Goal: Task Accomplishment & Management: Complete application form

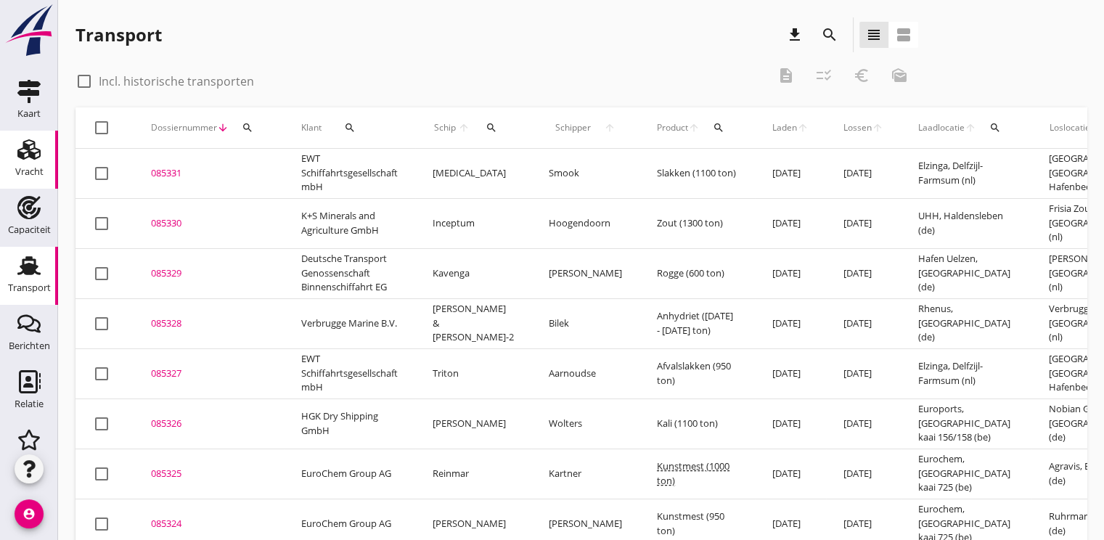
click at [30, 152] on use at bounding box center [28, 149] width 23 height 20
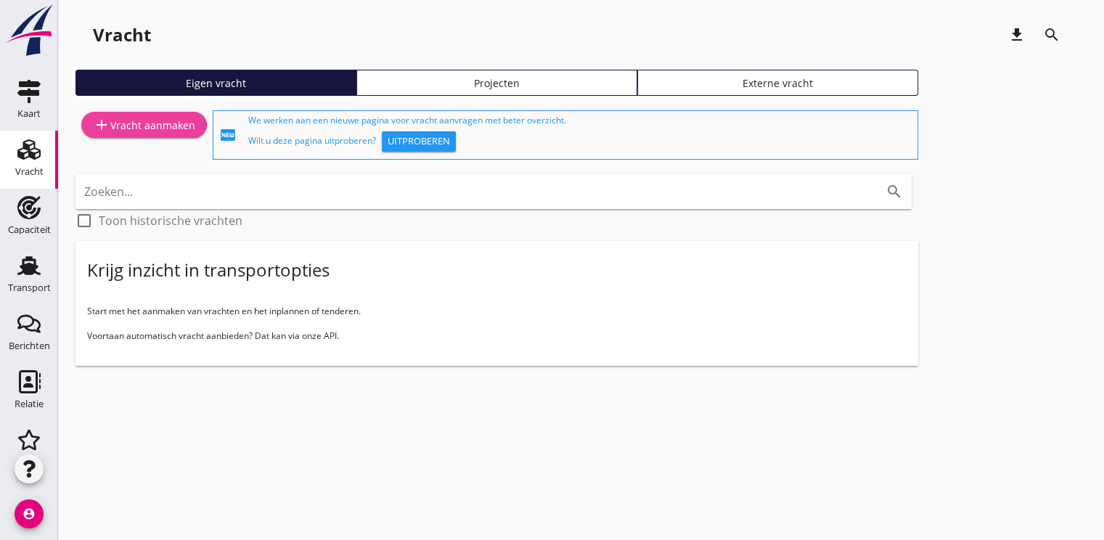
click at [155, 119] on div "add Vracht aanmaken" at bounding box center [144, 124] width 102 height 17
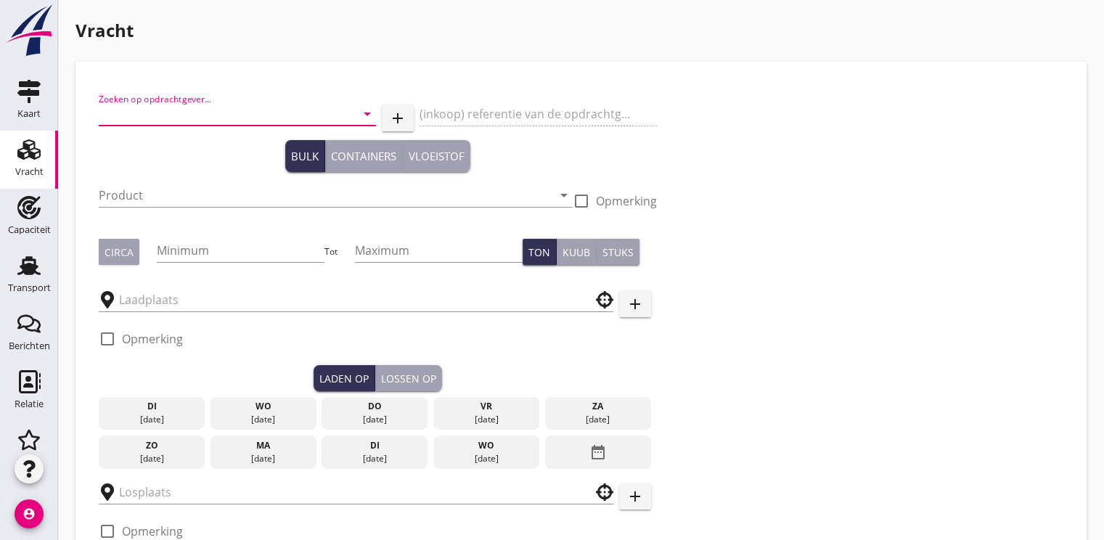
click at [166, 116] on input "Zoeken op opdrachtgever..." at bounding box center [217, 113] width 237 height 23
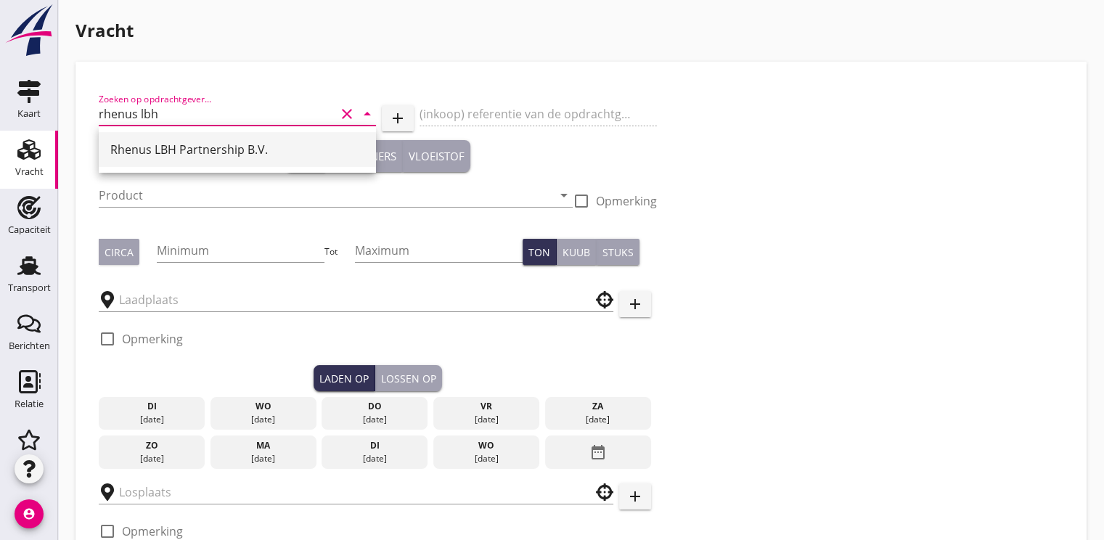
click at [174, 157] on div "Rhenus LBH Partnership B.V." at bounding box center [237, 149] width 254 height 17
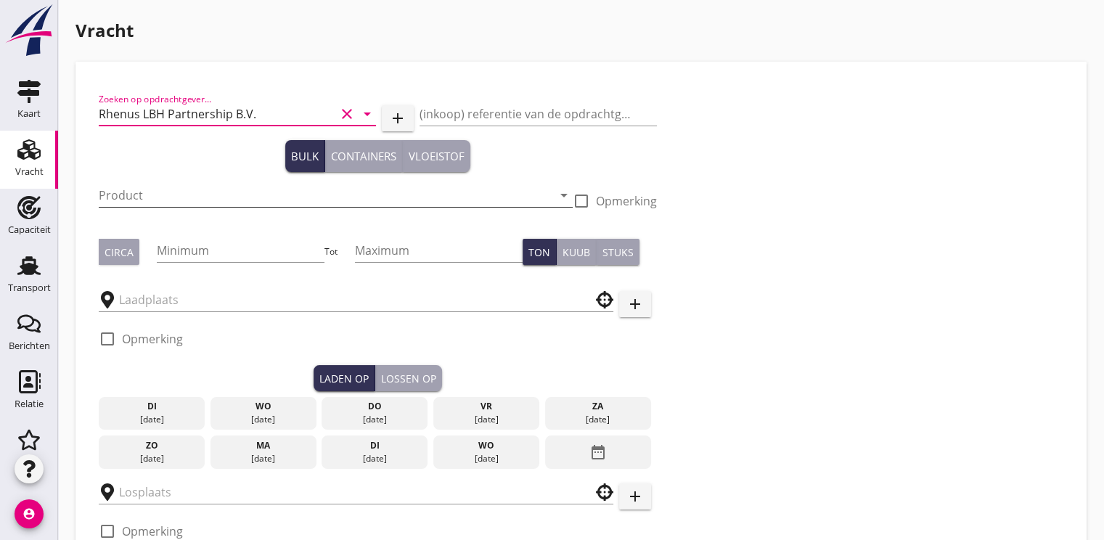
type input "Rhenus LBH Partnership B.V."
click at [117, 200] on input "Product" at bounding box center [326, 195] width 454 height 23
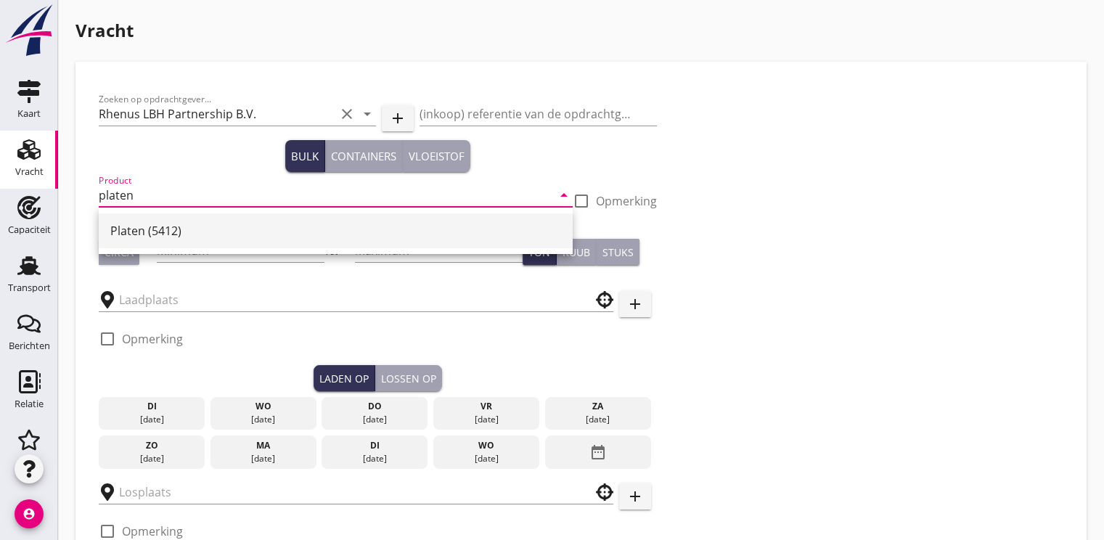
click at [172, 220] on div "Platen (5412)" at bounding box center [335, 230] width 451 height 35
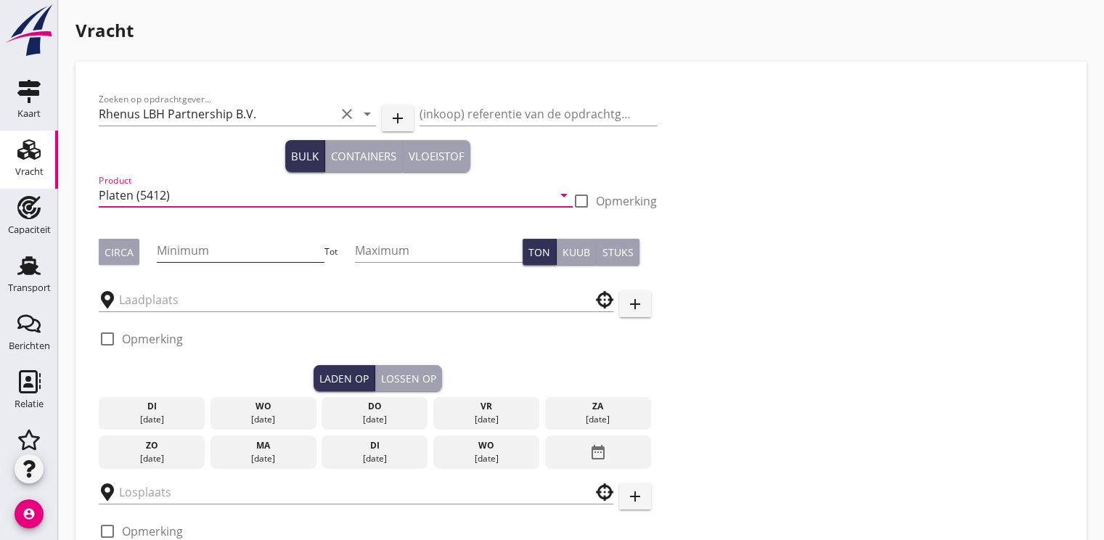
type input "Platen (5412)"
click at [192, 253] on input "Minimum" at bounding box center [241, 250] width 168 height 23
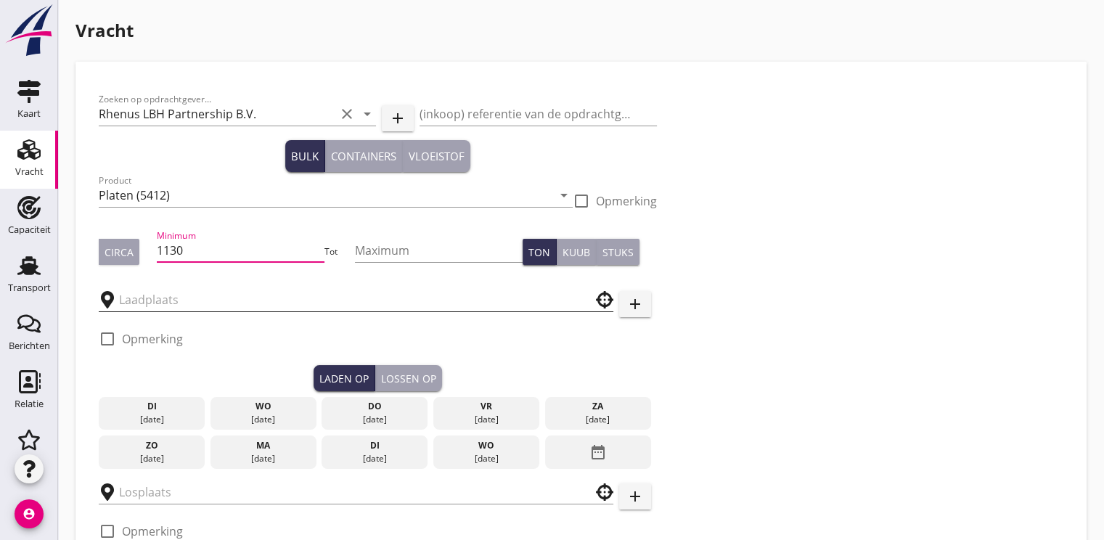
type input "1130"
click at [143, 301] on input "text" at bounding box center [346, 299] width 454 height 23
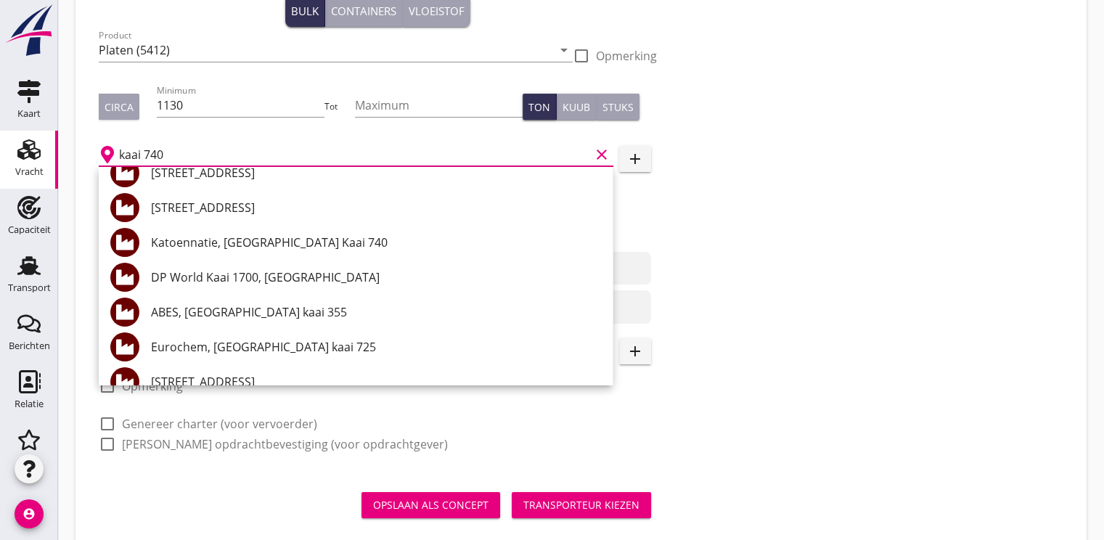
scroll to position [218, 0]
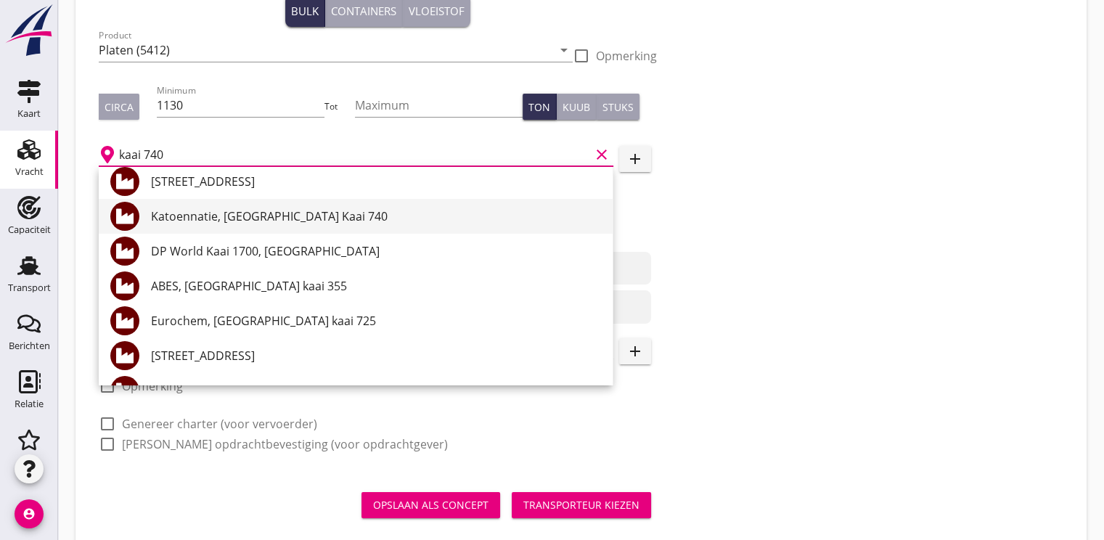
click at [313, 214] on div "Katoennatie, [GEOGRAPHIC_DATA] Kaai 740" at bounding box center [376, 216] width 450 height 17
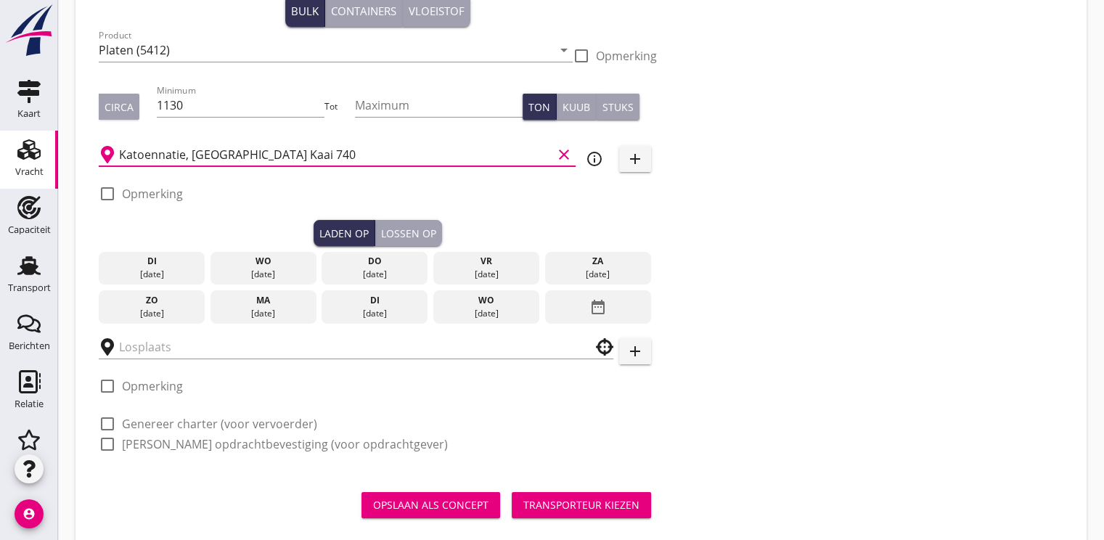
type input "Katoennatie, [GEOGRAPHIC_DATA] Kaai 740"
click at [389, 267] on div "do" at bounding box center [374, 261] width 99 height 13
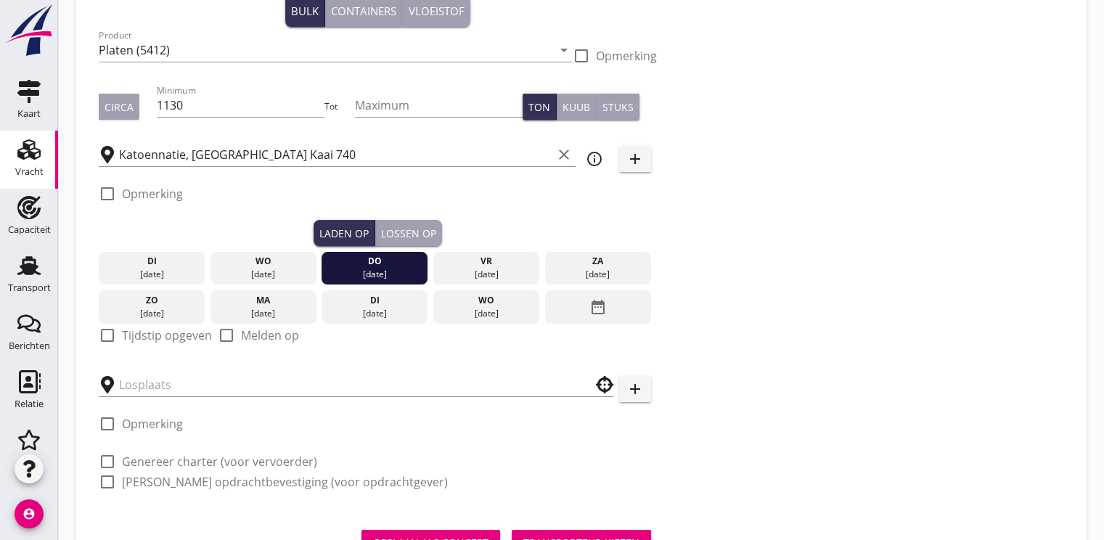
click at [105, 337] on div at bounding box center [107, 335] width 25 height 25
checkbox input "true"
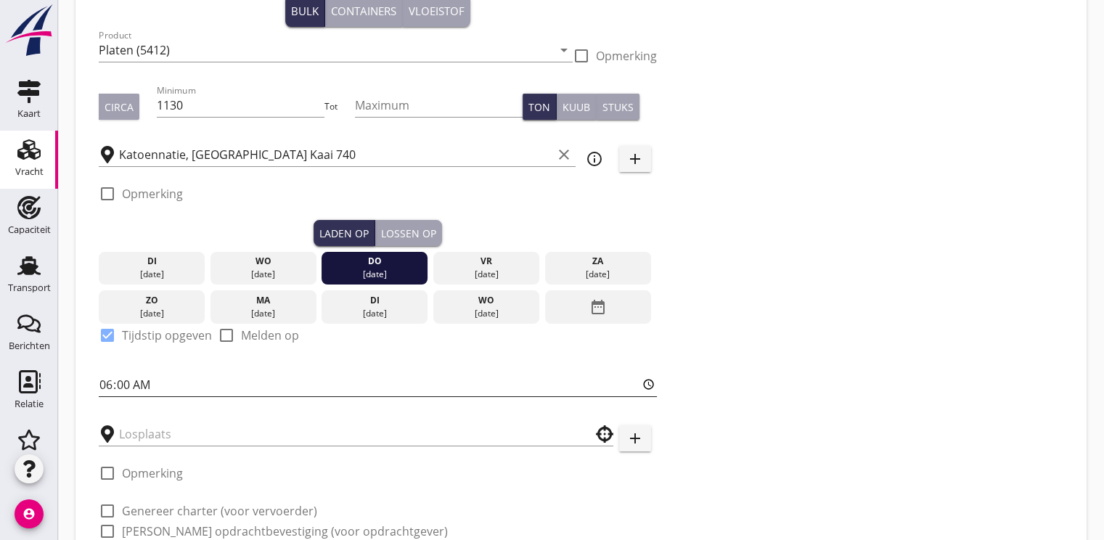
drag, startPoint x: 90, startPoint y: 378, endPoint x: 117, endPoint y: 392, distance: 30.2
click at [95, 382] on div "Zoeken op opdrachtgever... Rhenus LBH Partnership B.V. clear arrow_drop_down ad…" at bounding box center [581, 277] width 988 height 699
click at [101, 386] on input "06:00" at bounding box center [378, 384] width 558 height 23
type input "12:00"
click at [182, 430] on input "text" at bounding box center [346, 434] width 454 height 23
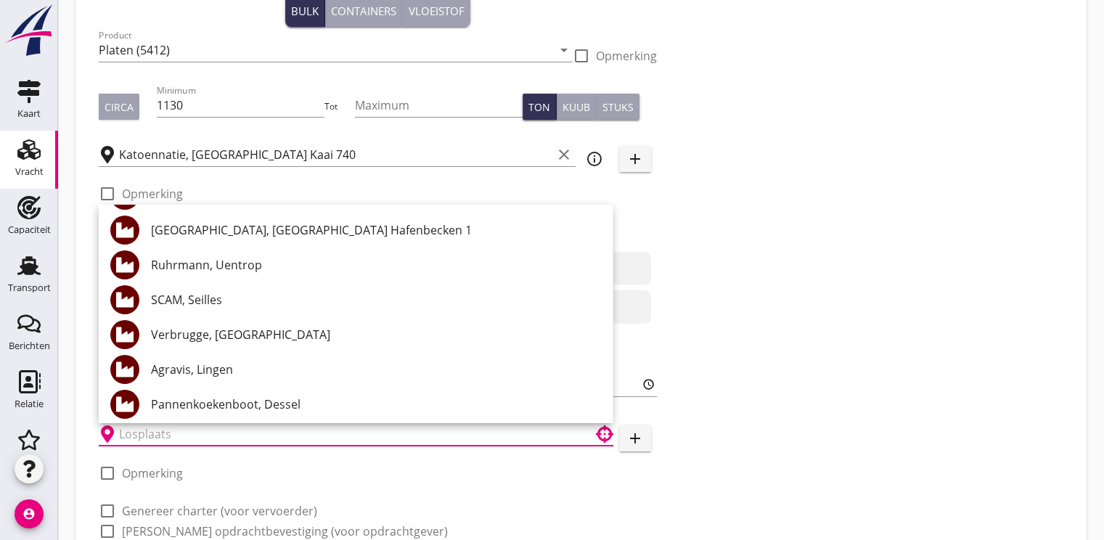
scroll to position [142, 0]
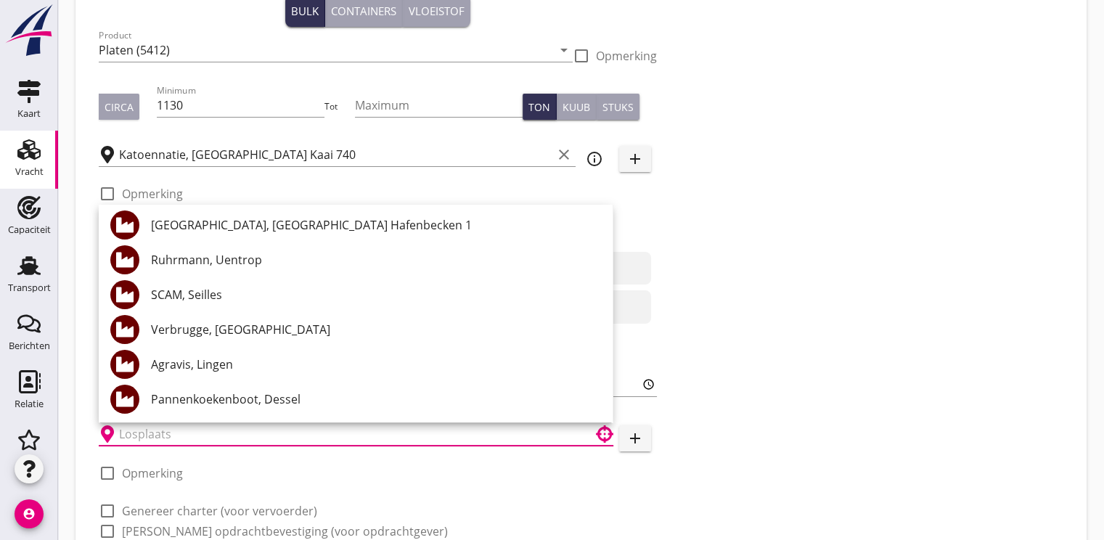
click at [170, 434] on input "text" at bounding box center [346, 434] width 454 height 23
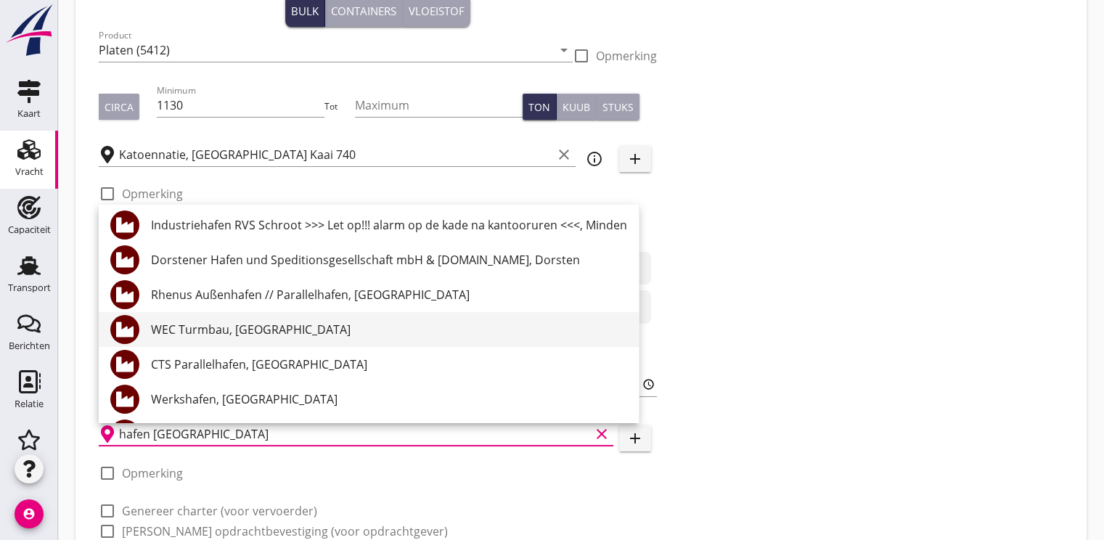
scroll to position [215, 0]
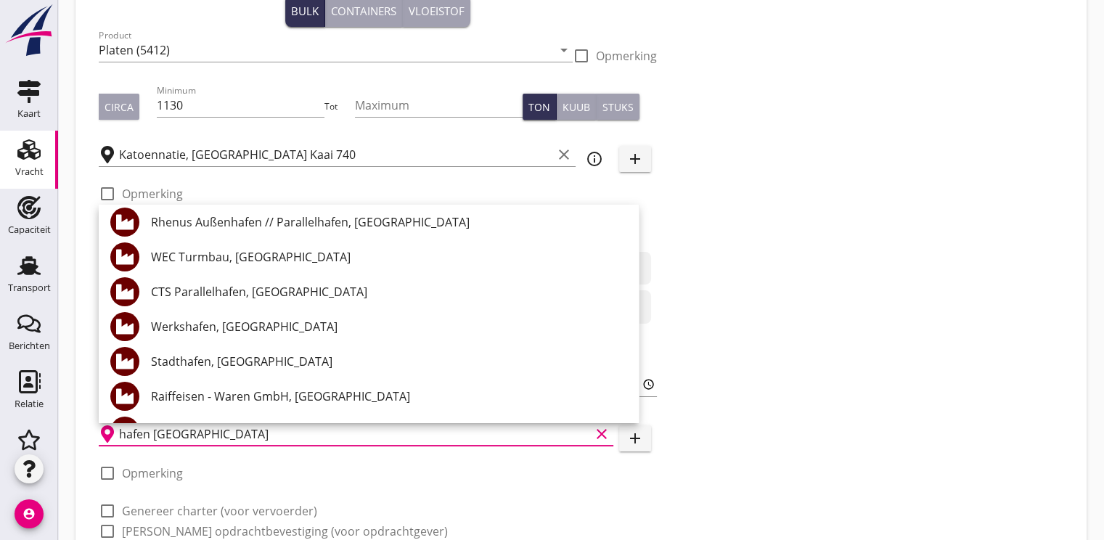
click at [1035, 315] on div "Zoeken op opdrachtgever... Rhenus LBH Partnership B.V. clear arrow_drop_down ad…" at bounding box center [581, 249] width 977 height 618
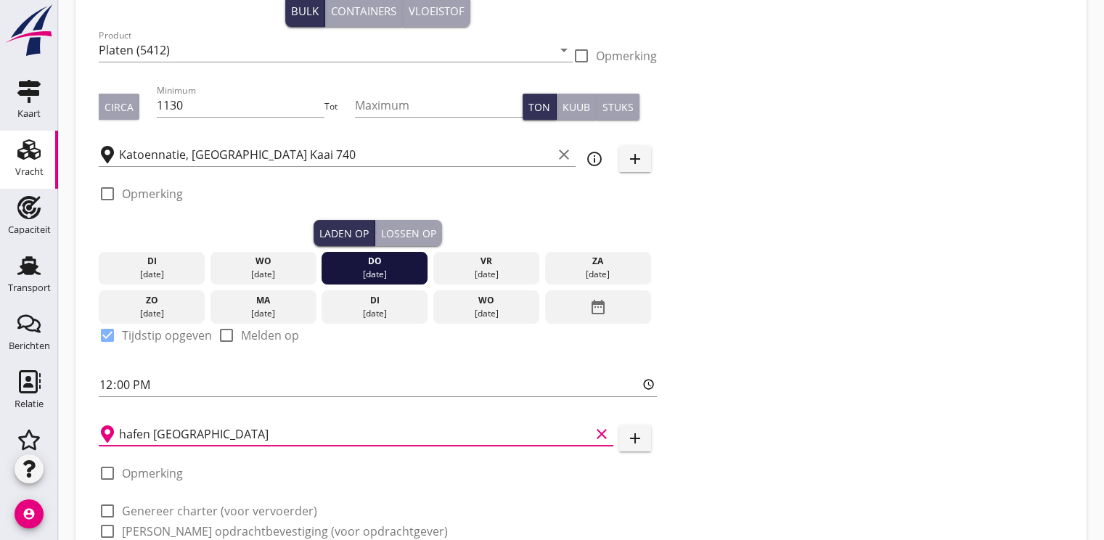
click at [224, 438] on input "hafen [GEOGRAPHIC_DATA]" at bounding box center [354, 434] width 471 height 23
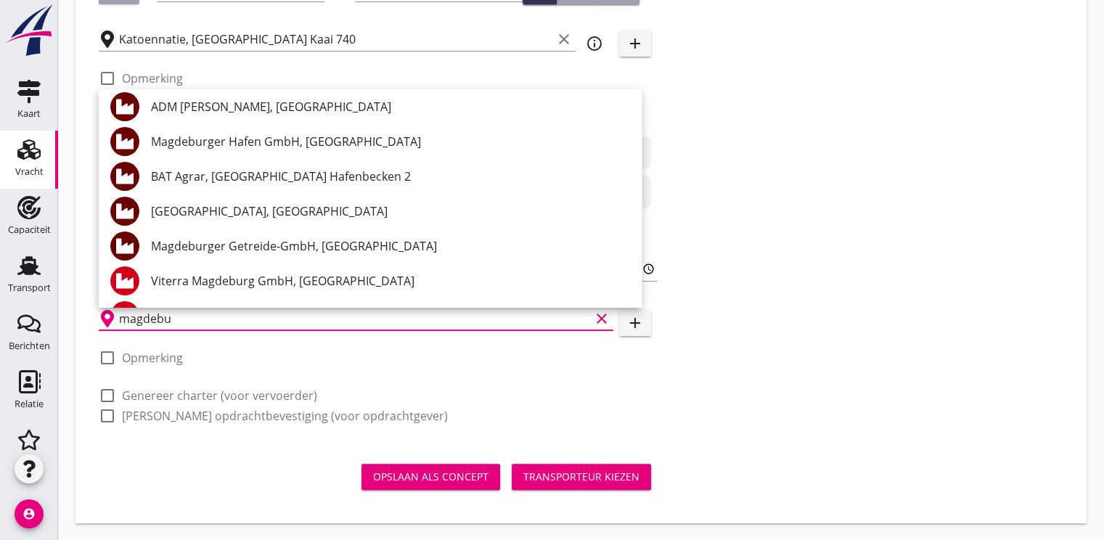
scroll to position [61, 0]
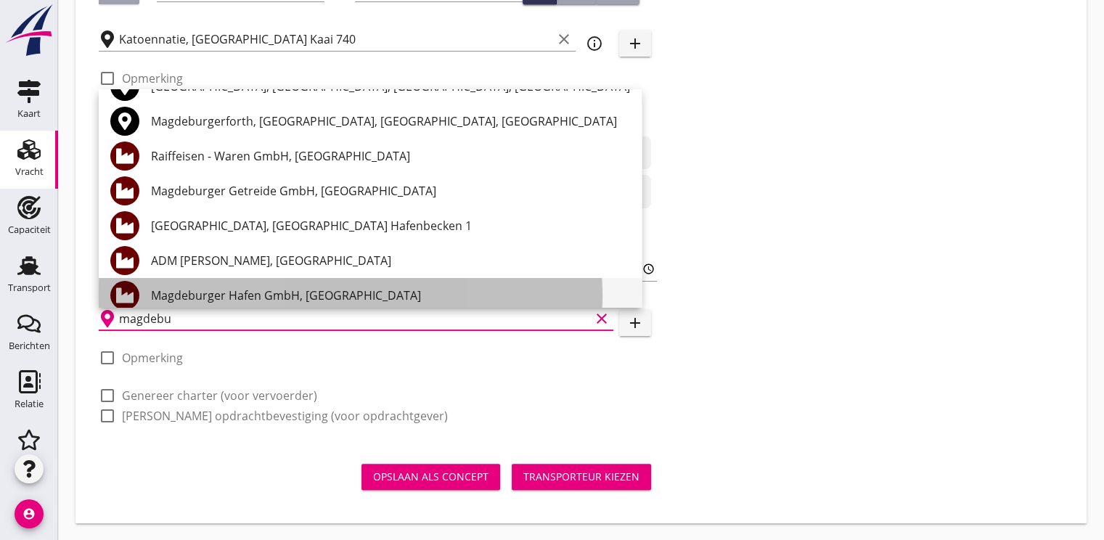
click at [249, 299] on div "Magdeburger Hafen GmbH, [GEOGRAPHIC_DATA]" at bounding box center [390, 295] width 479 height 17
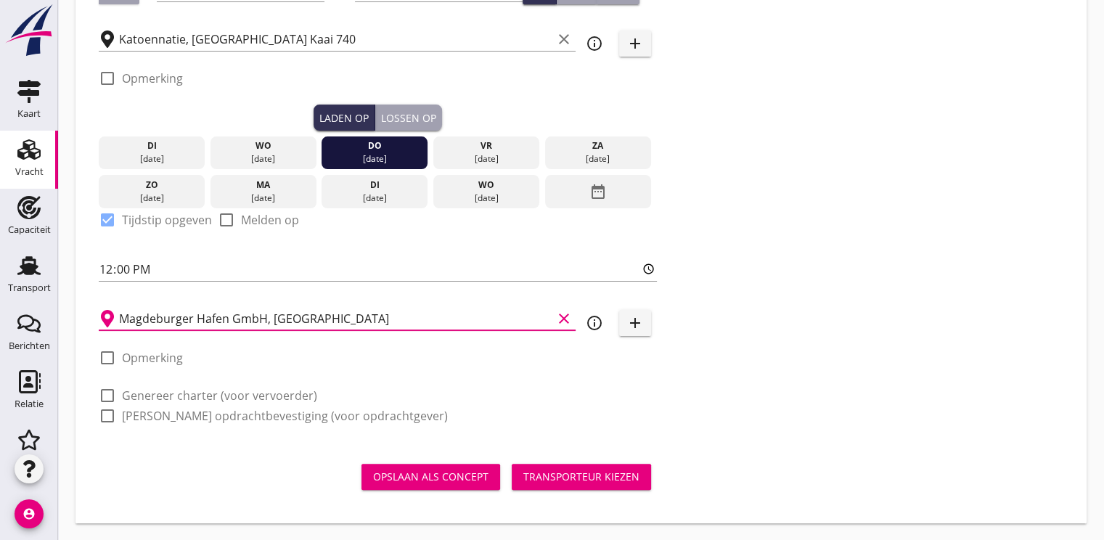
type input "Magdeburger Hafen GmbH, [GEOGRAPHIC_DATA]"
drag, startPoint x: 113, startPoint y: 396, endPoint x: 124, endPoint y: 415, distance: 22.8
click at [113, 396] on div at bounding box center [107, 395] width 25 height 25
checkbox input "true"
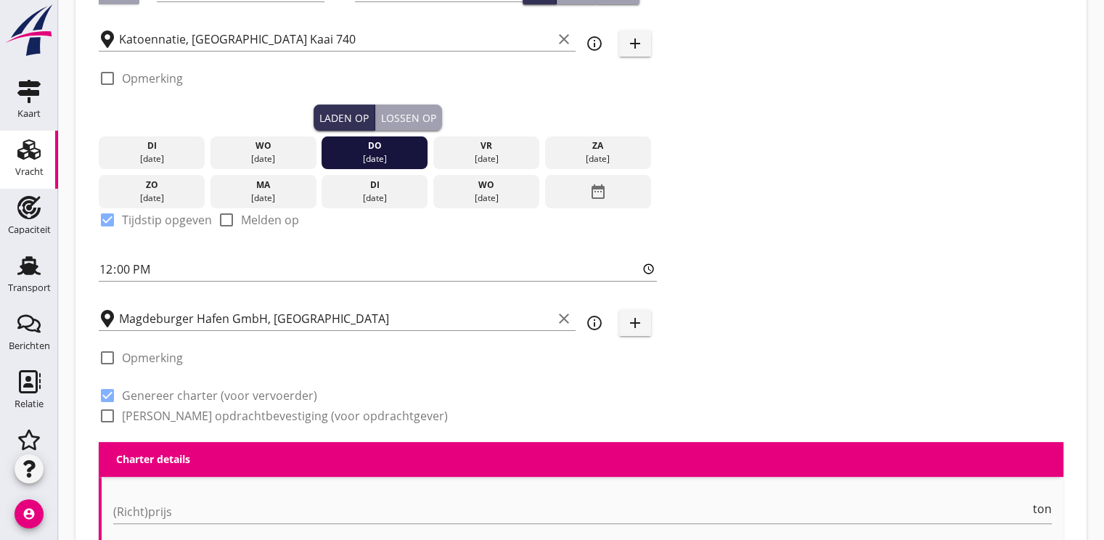
drag, startPoint x: 111, startPoint y: 415, endPoint x: 166, endPoint y: 395, distance: 57.9
click at [110, 415] on div at bounding box center [107, 416] width 25 height 25
checkbox input "true"
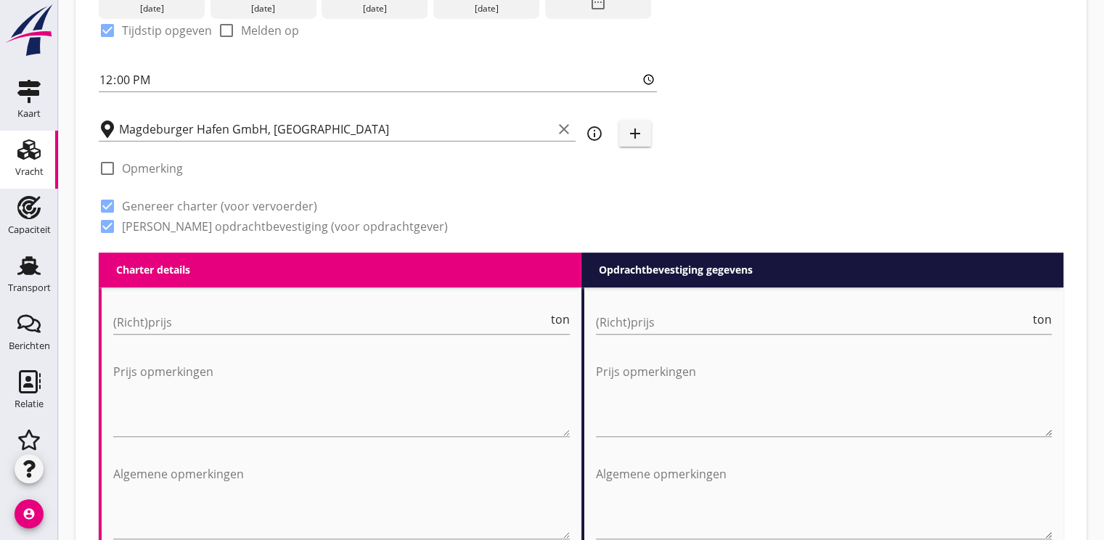
scroll to position [478, 0]
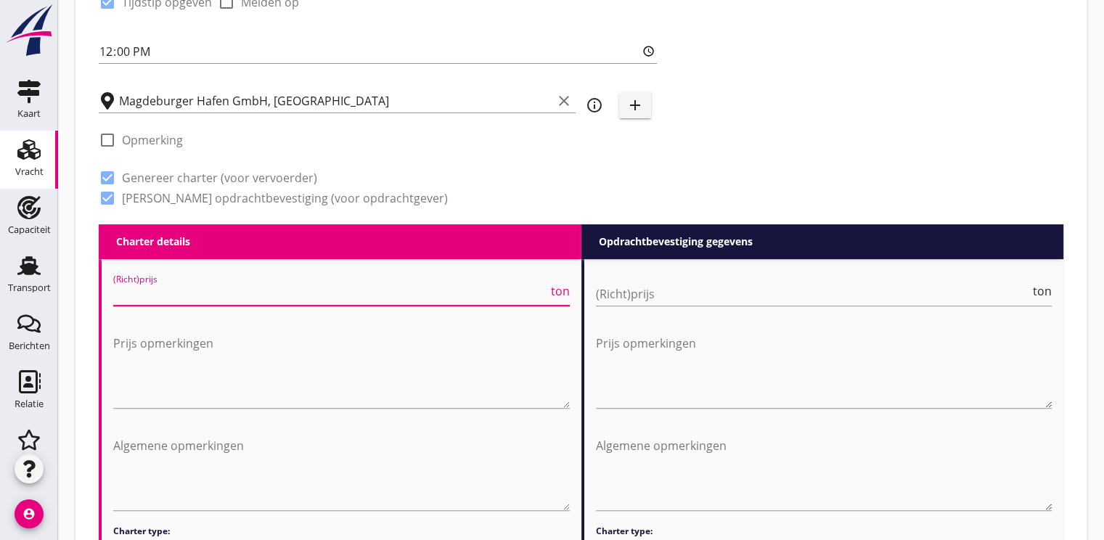
click at [128, 288] on input "(Richt)prijs" at bounding box center [330, 293] width 435 height 23
type input "13.50"
click at [640, 296] on input "(Richt)prijs" at bounding box center [813, 293] width 435 height 23
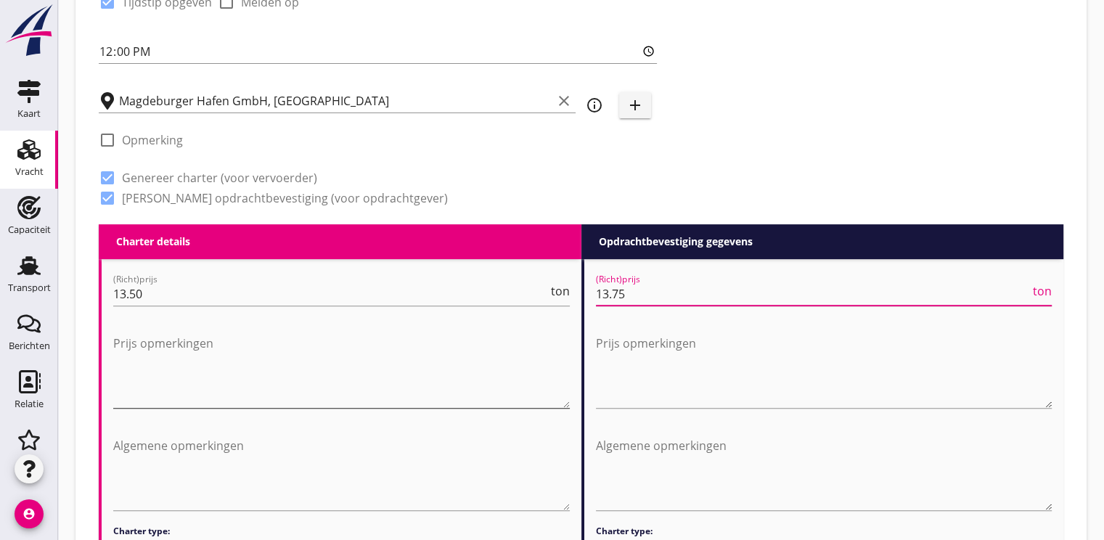
type input "13.75"
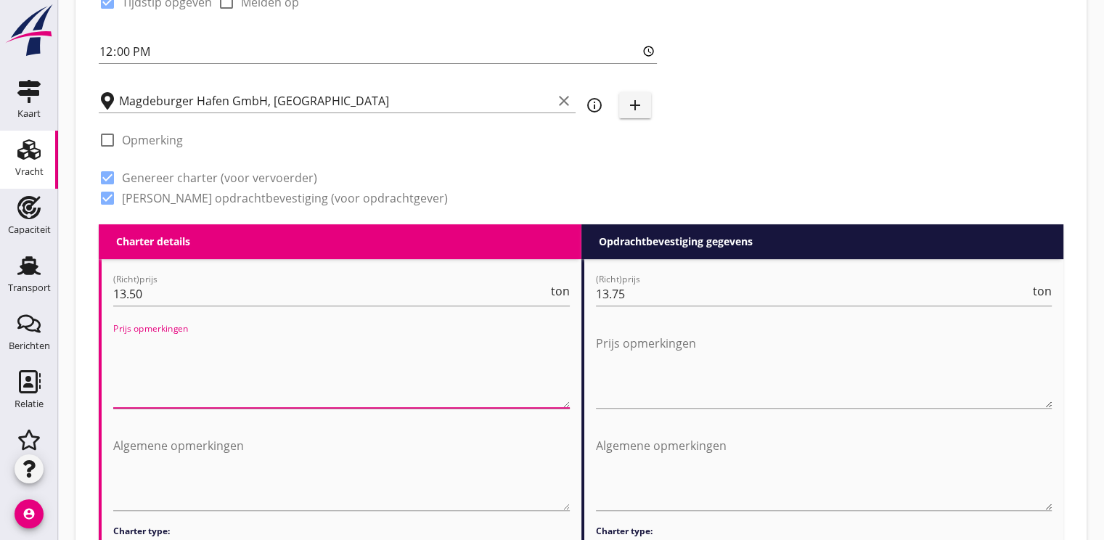
click at [325, 380] on textarea "Prijs opmerkingen" at bounding box center [341, 370] width 457 height 76
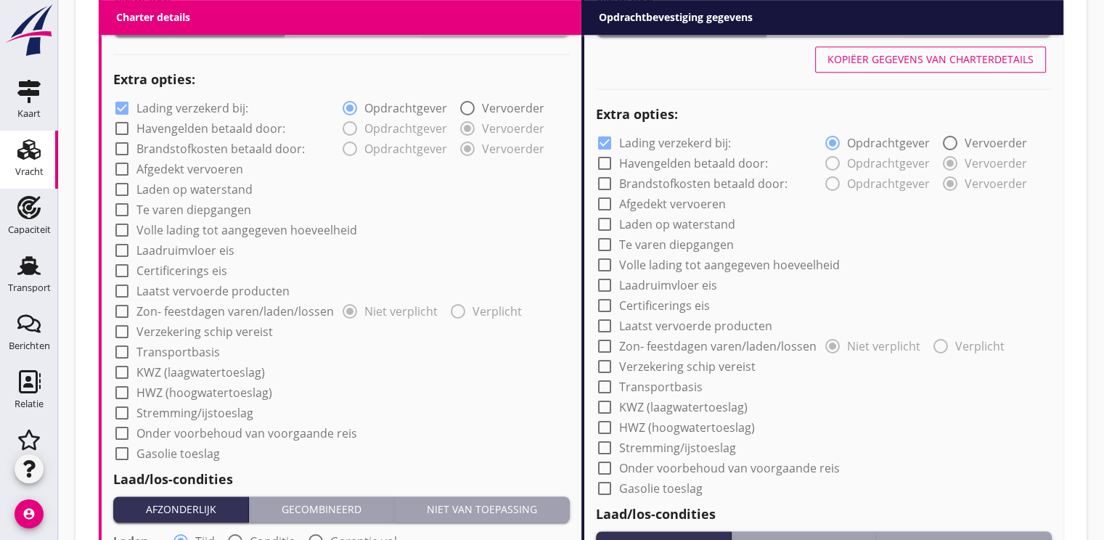
scroll to position [1059, 0]
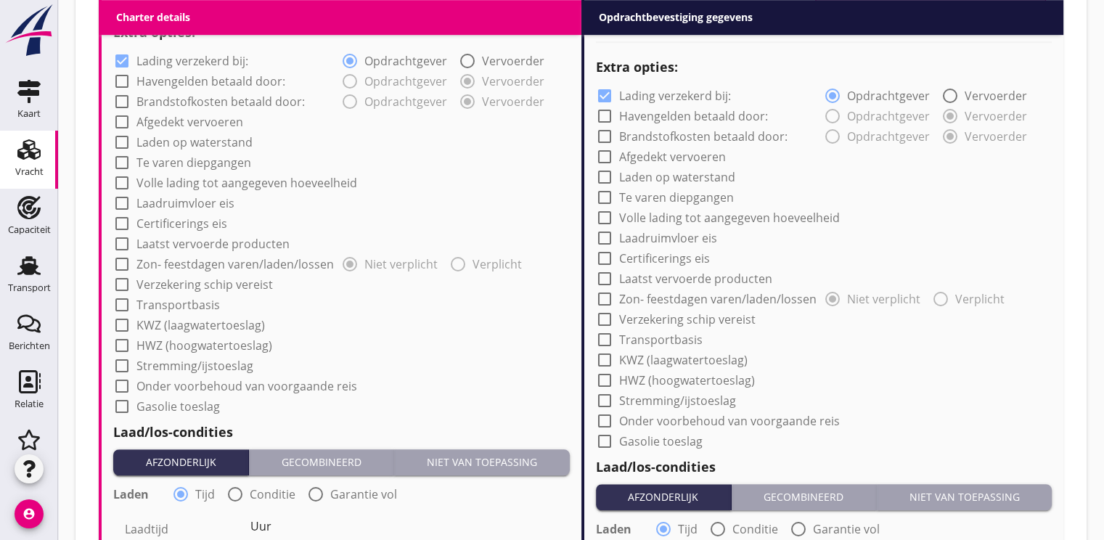
click at [126, 283] on div at bounding box center [122, 284] width 25 height 25
checkbox input "true"
click at [127, 308] on div at bounding box center [122, 305] width 25 height 25
checkbox input "true"
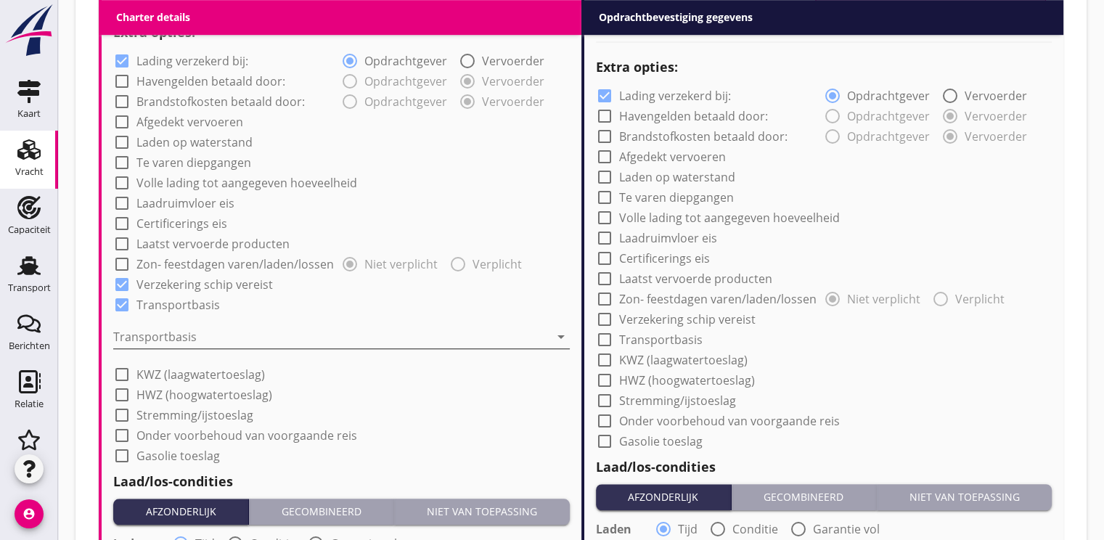
click at [182, 328] on div at bounding box center [331, 336] width 436 height 23
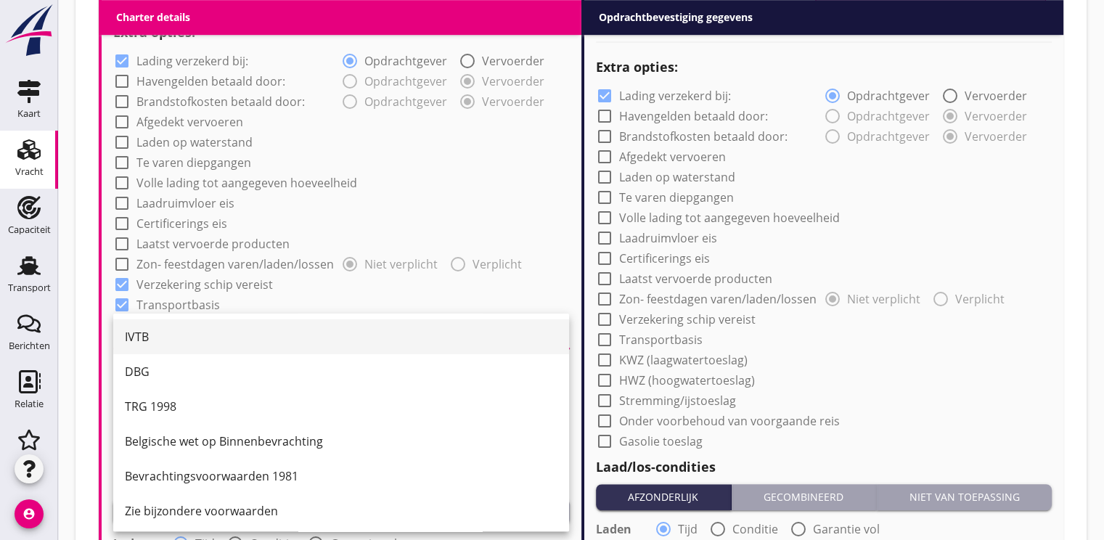
scroll to position [38, 0]
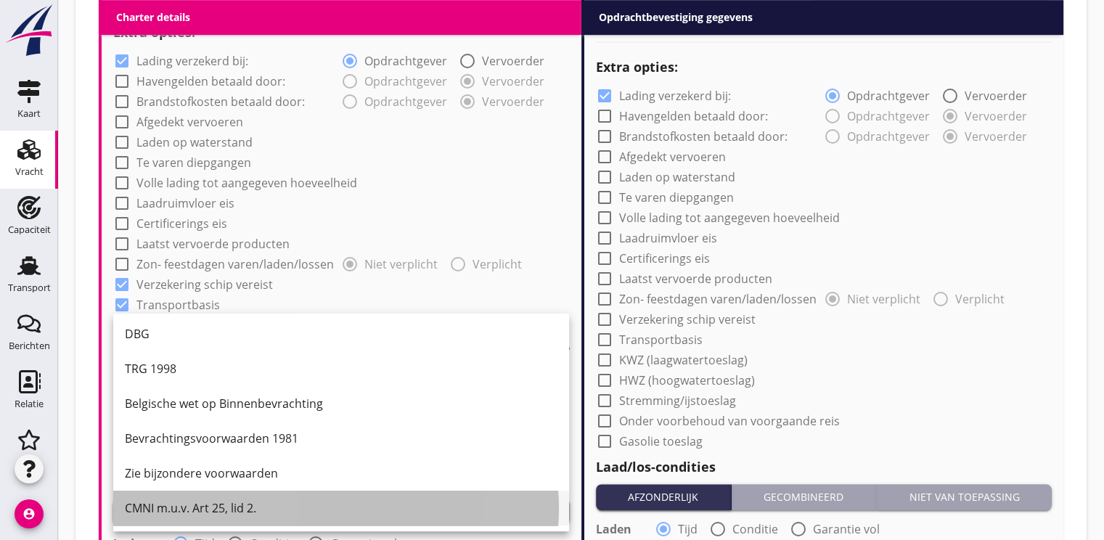
click at [190, 510] on div "CMNI m.u.v. Art 25, lid 2." at bounding box center [341, 508] width 433 height 17
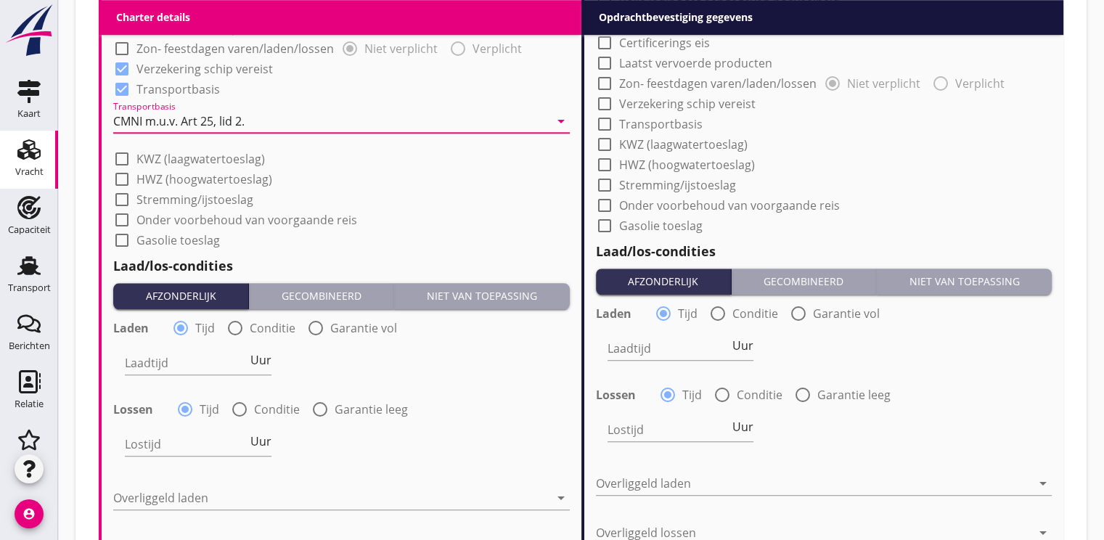
scroll to position [1277, 0]
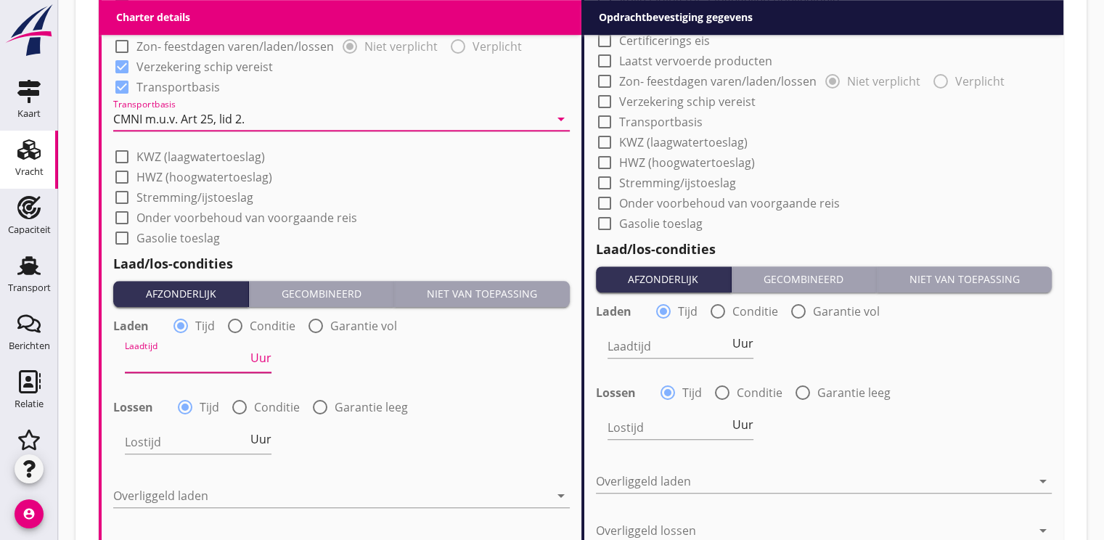
click at [151, 362] on input "Laadtijd" at bounding box center [186, 360] width 123 height 23
type input "2"
click at [271, 358] on div "Laadtijd 2 Uur" at bounding box center [198, 362] width 150 height 52
click at [262, 366] on div "Laadtijd 2 Uur" at bounding box center [198, 360] width 147 height 23
click at [273, 360] on div "Laadtijd 2 Uur" at bounding box center [342, 362] width 460 height 52
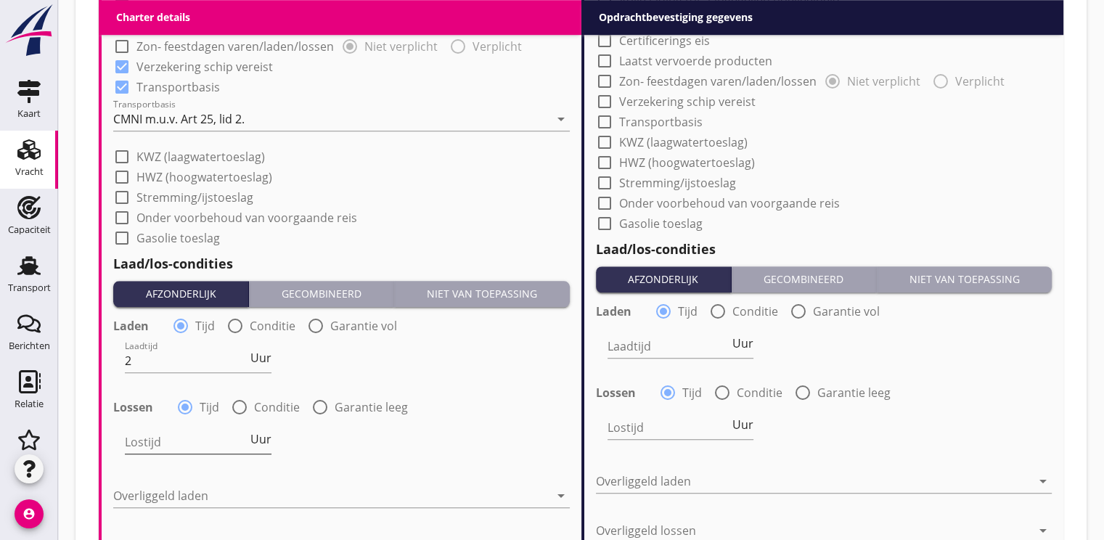
click at [144, 436] on input "Lostijd" at bounding box center [186, 442] width 123 height 23
click at [267, 447] on div "Lostijd 2 Uur" at bounding box center [198, 442] width 147 height 23
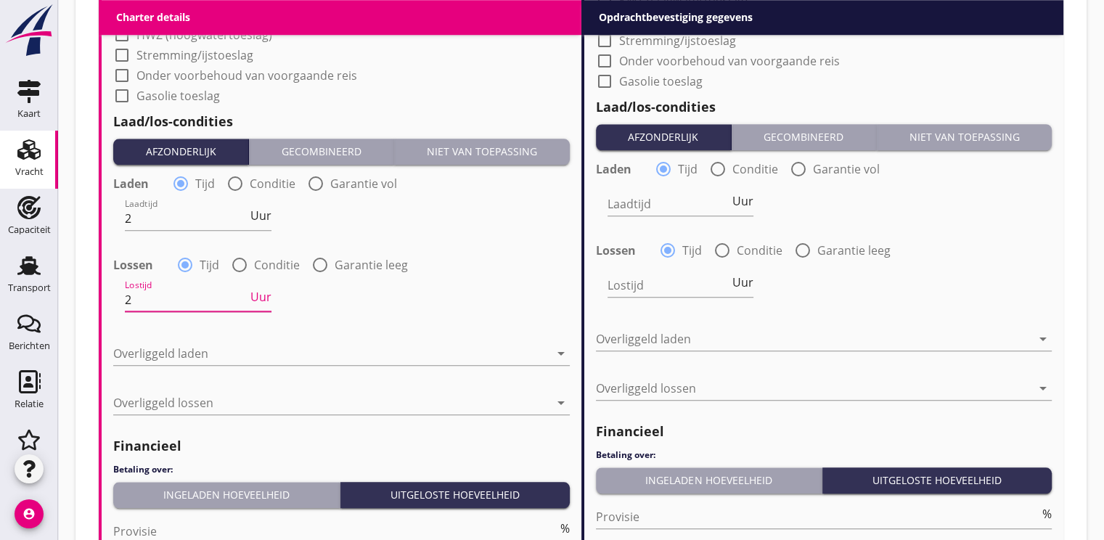
scroll to position [1422, 0]
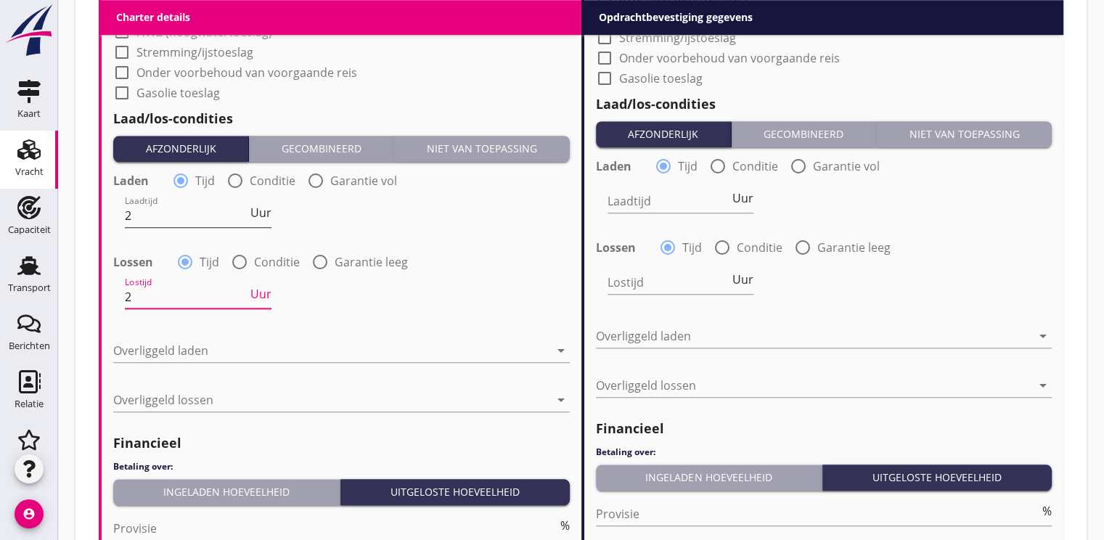
type input "2"
click at [245, 210] on input "3" at bounding box center [186, 215] width 123 height 23
type input "4"
click at [245, 210] on input "4" at bounding box center [186, 215] width 123 height 23
click at [273, 212] on div "Laadtijd 4 Uur" at bounding box center [342, 217] width 460 height 52
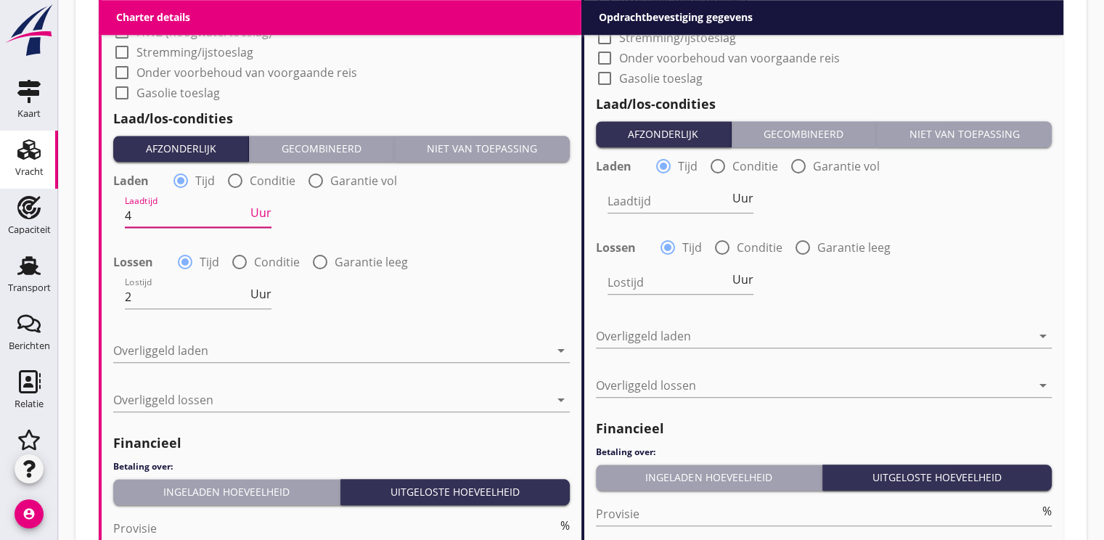
click at [186, 214] on input "4" at bounding box center [186, 215] width 123 height 23
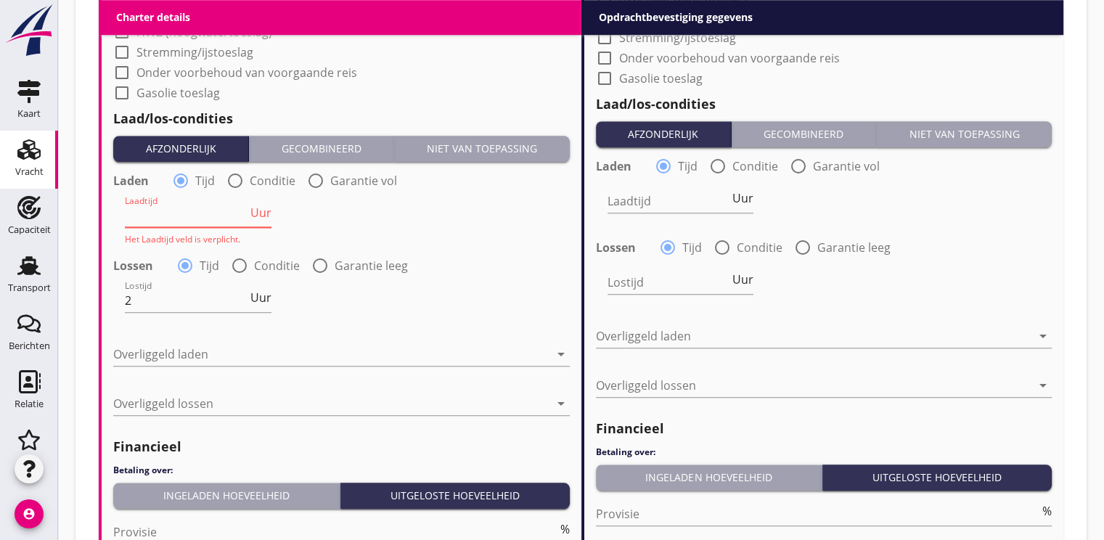
click at [174, 221] on input "Laadtijd" at bounding box center [186, 215] width 123 height 23
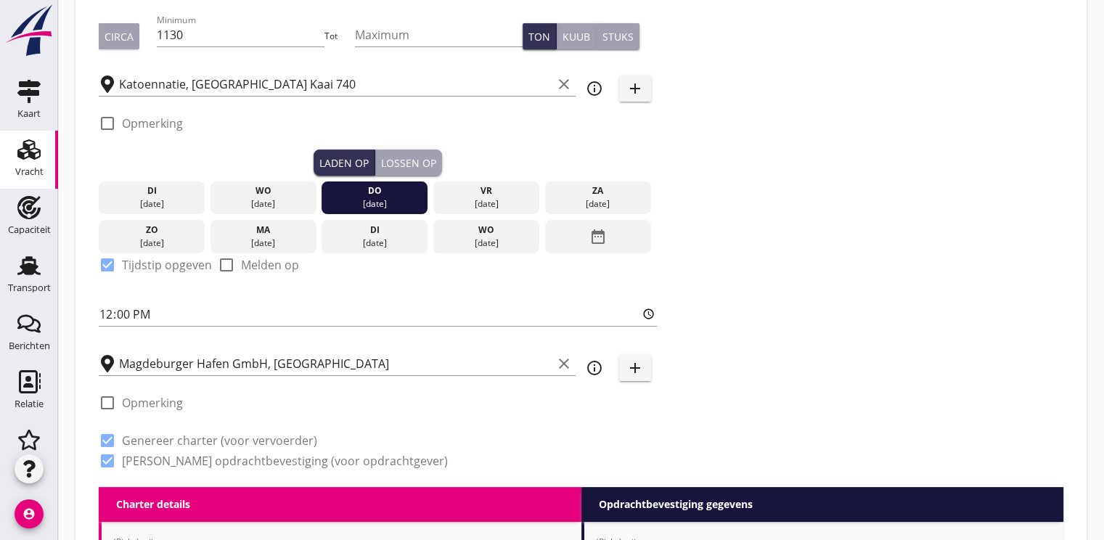
scroll to position [218, 0]
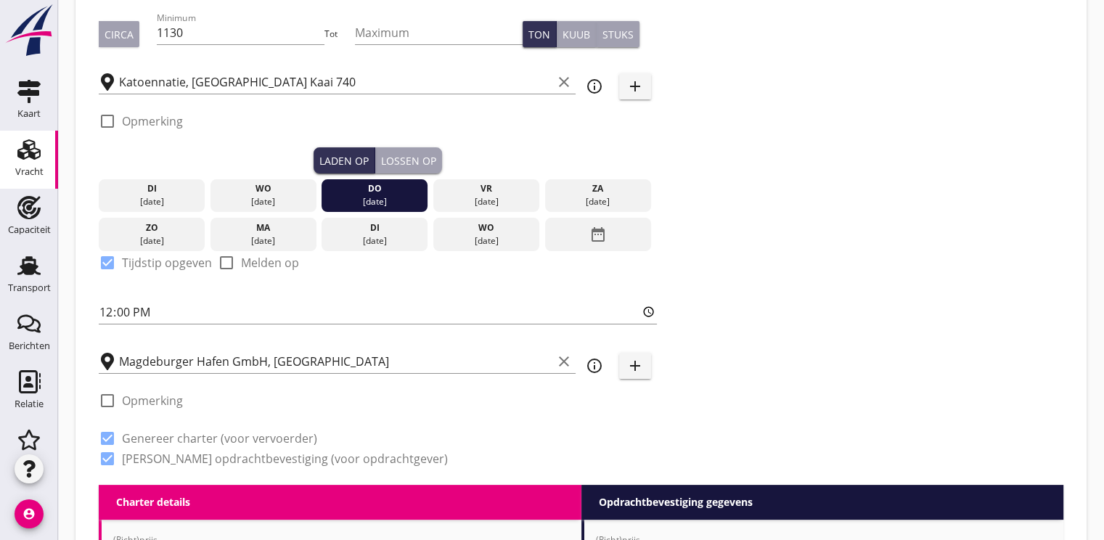
click at [401, 156] on div "Lossen op" at bounding box center [408, 160] width 55 height 15
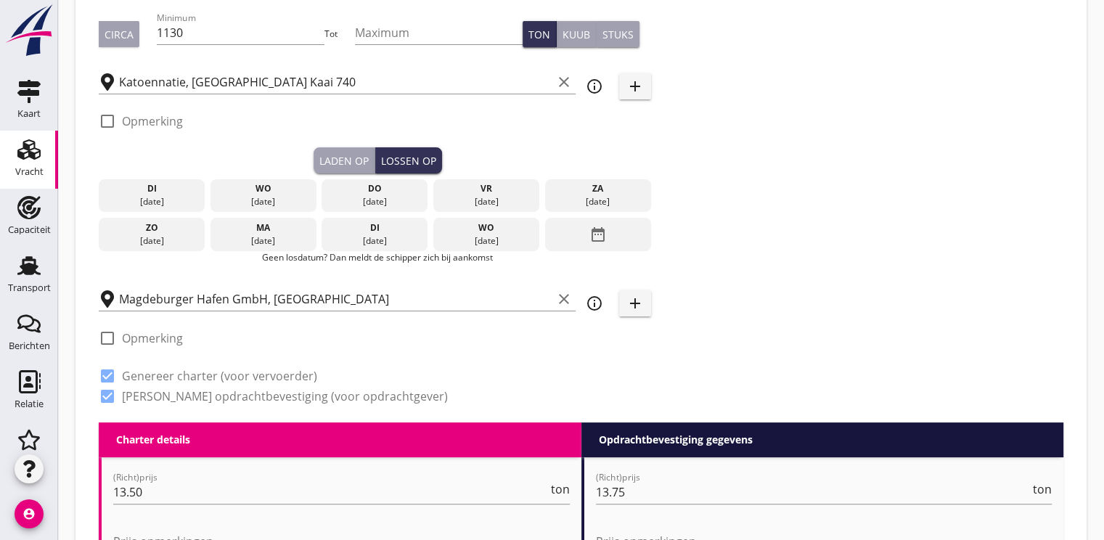
click at [597, 238] on icon "date_range" at bounding box center [598, 234] width 17 height 26
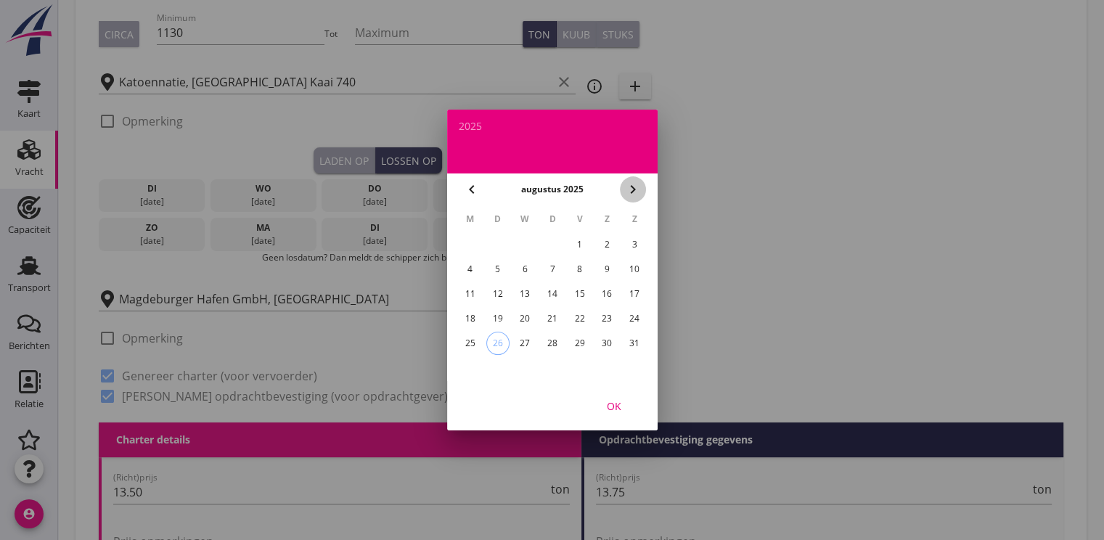
click at [634, 190] on icon "chevron_right" at bounding box center [632, 189] width 17 height 17
click at [558, 237] on div "4" at bounding box center [551, 244] width 23 height 23
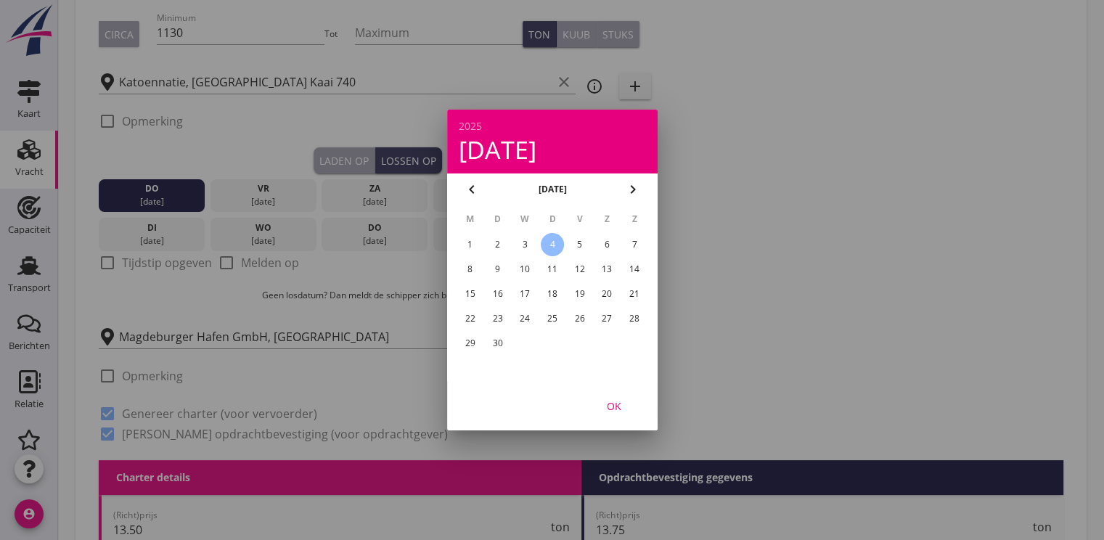
click at [621, 407] on div "OK" at bounding box center [614, 406] width 41 height 15
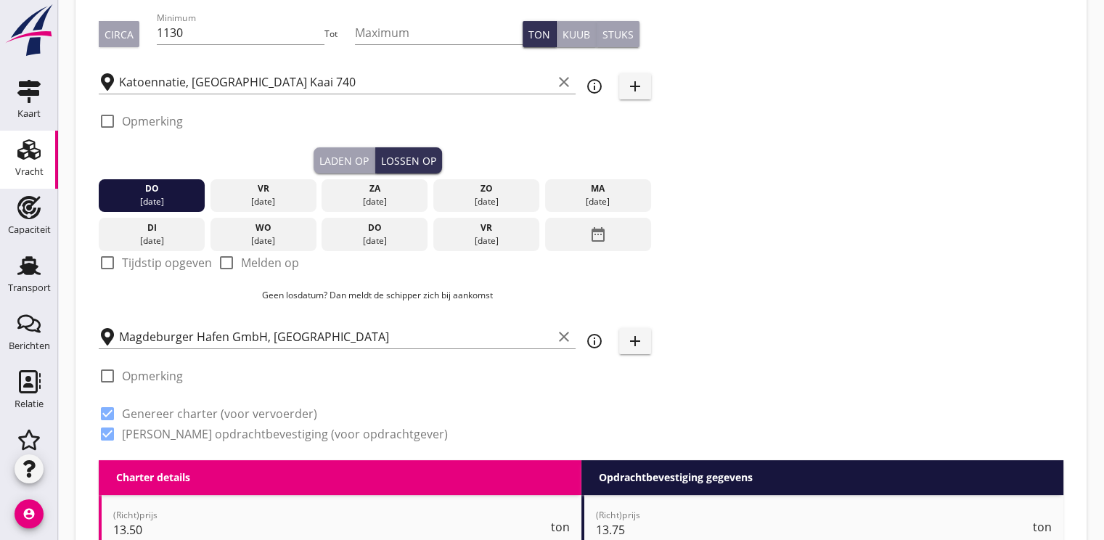
click at [113, 266] on div at bounding box center [107, 262] width 25 height 25
checkbox input "true"
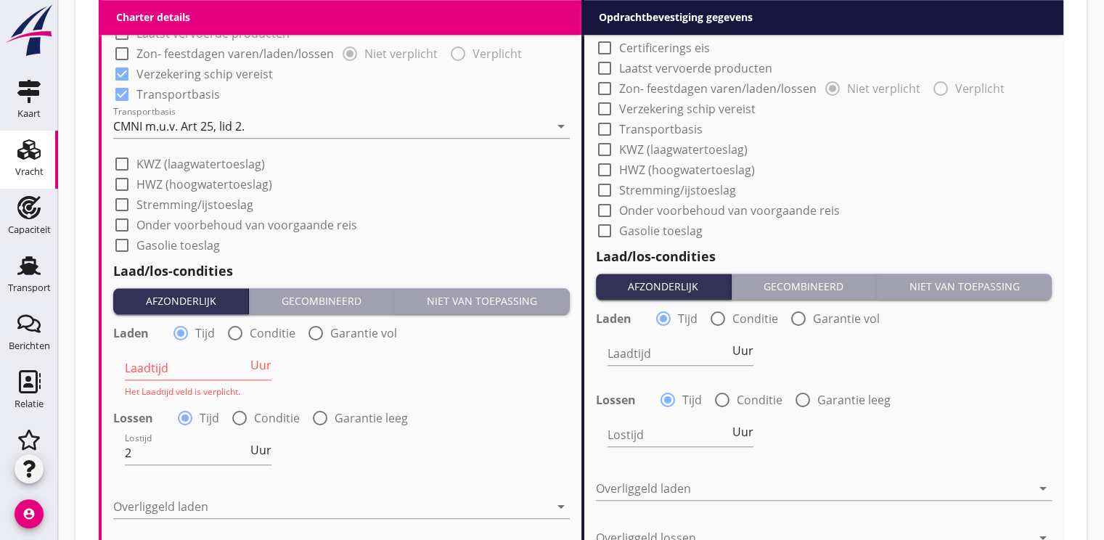
scroll to position [1380, 0]
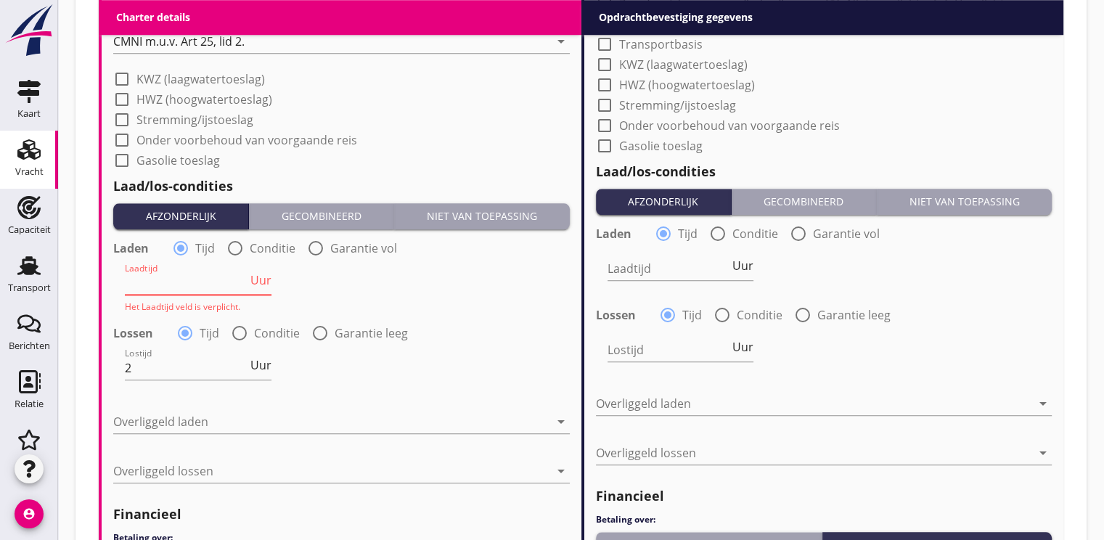
click at [174, 283] on input "Laadtijd" at bounding box center [186, 283] width 123 height 23
click at [268, 281] on span "Uur" at bounding box center [260, 280] width 21 height 12
type input "2"
click at [259, 365] on span "Uur" at bounding box center [260, 362] width 21 height 12
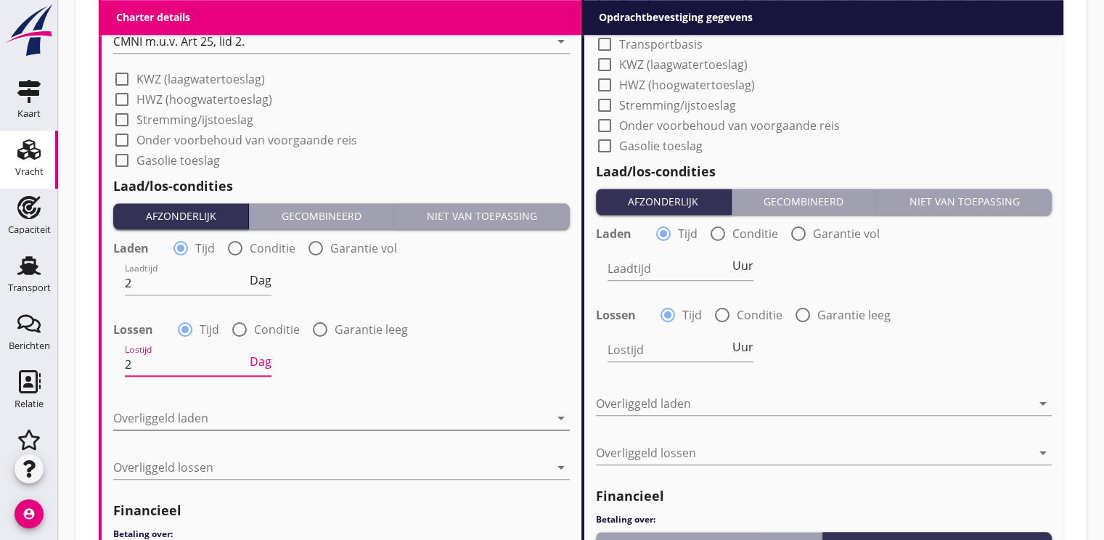
click at [175, 412] on div at bounding box center [331, 418] width 436 height 23
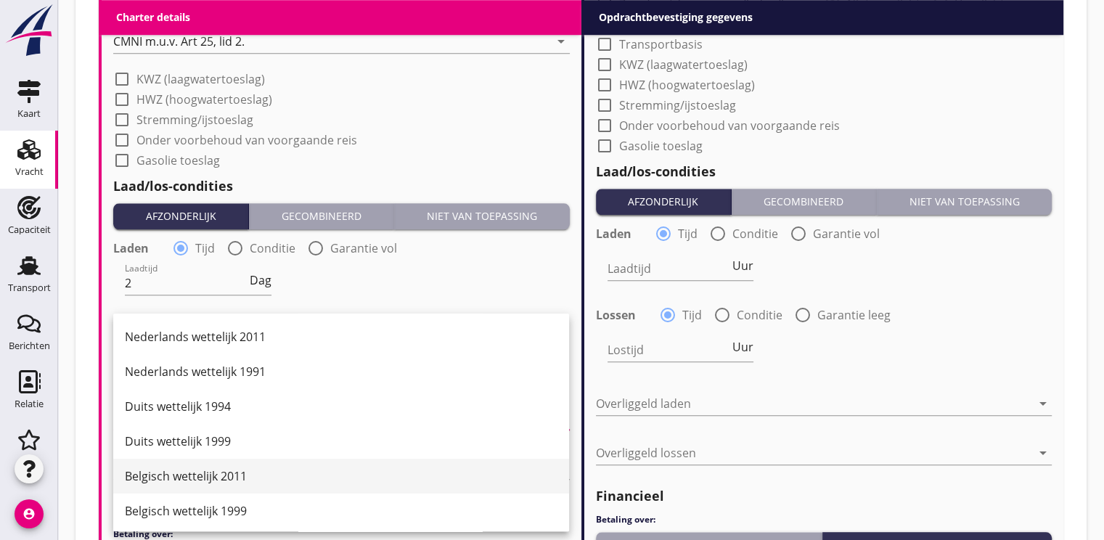
drag, startPoint x: 187, startPoint y: 470, endPoint x: 232, endPoint y: 425, distance: 63.7
click at [187, 470] on div "Belgisch wettelijk 2011" at bounding box center [341, 476] width 433 height 17
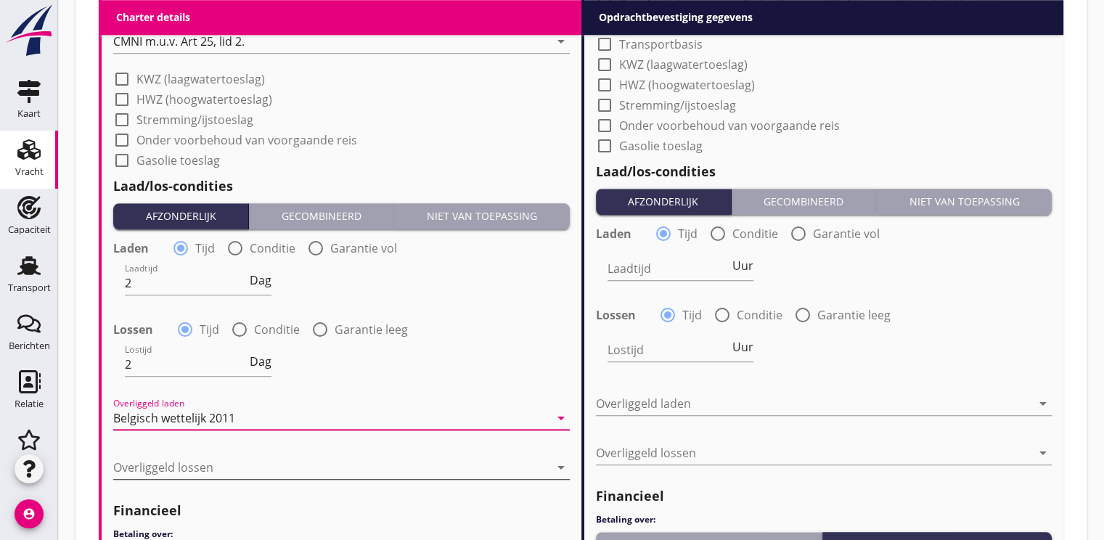
click at [143, 469] on div at bounding box center [331, 467] width 436 height 23
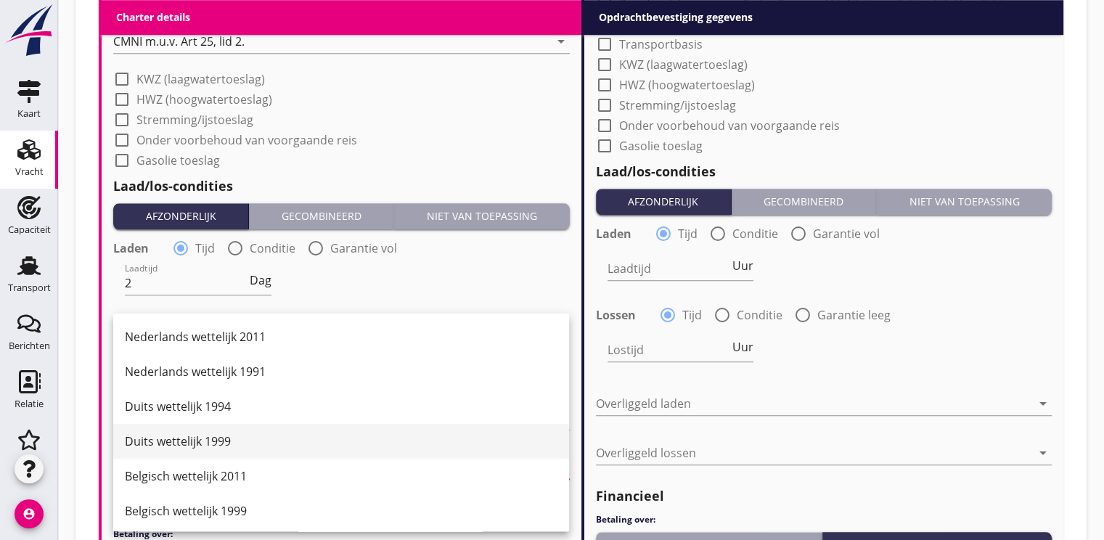
click at [174, 444] on div "Duits wettelijk 1999" at bounding box center [341, 441] width 433 height 17
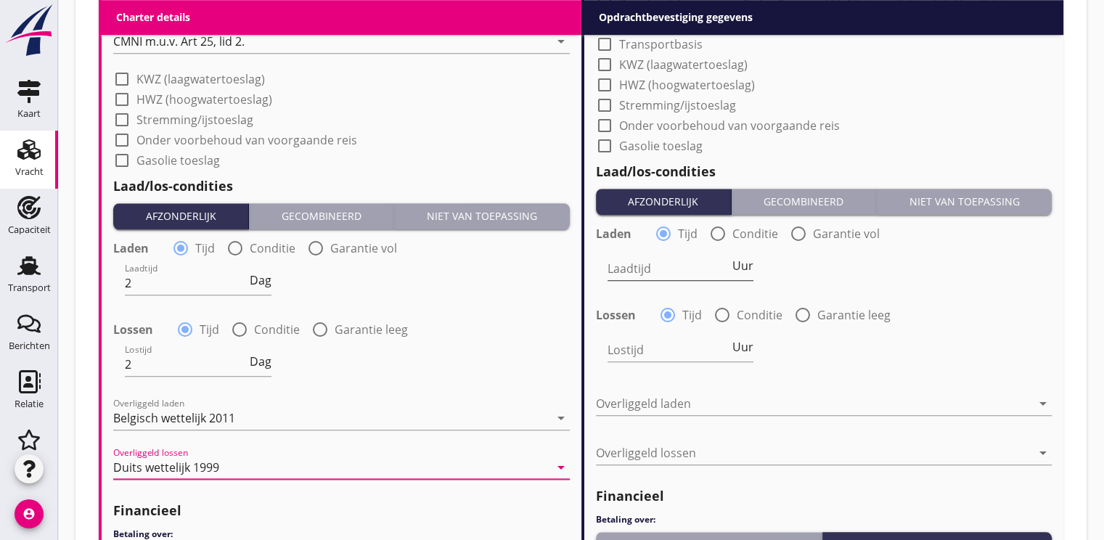
click at [613, 274] on input "Laadtijd" at bounding box center [669, 268] width 123 height 23
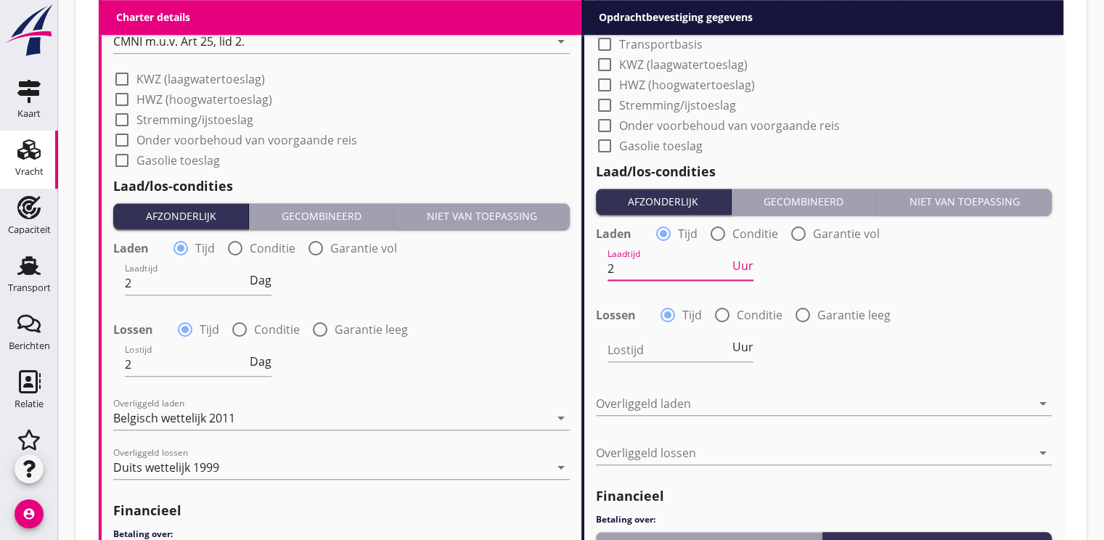
type input "2"
click at [757, 273] on div "Laadtijd 2 Uur" at bounding box center [825, 270] width 460 height 52
click at [747, 273] on div "Laadtijd 2 Uur" at bounding box center [681, 268] width 147 height 23
click at [700, 263] on input "2" at bounding box center [669, 268] width 123 height 23
click at [746, 264] on span "Uur" at bounding box center [743, 266] width 21 height 12
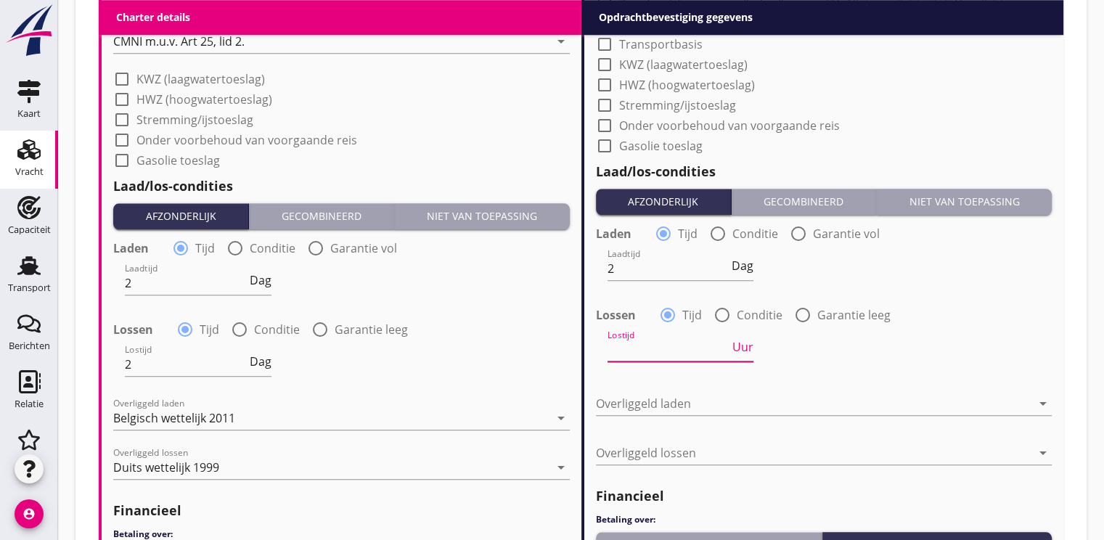
click at [656, 355] on input "Lostijd" at bounding box center [669, 349] width 123 height 23
click at [737, 354] on div "Lostijd 2 Uur" at bounding box center [681, 349] width 147 height 23
click at [743, 350] on span "Uur" at bounding box center [743, 347] width 21 height 12
type input "2"
click at [645, 396] on div at bounding box center [814, 403] width 436 height 23
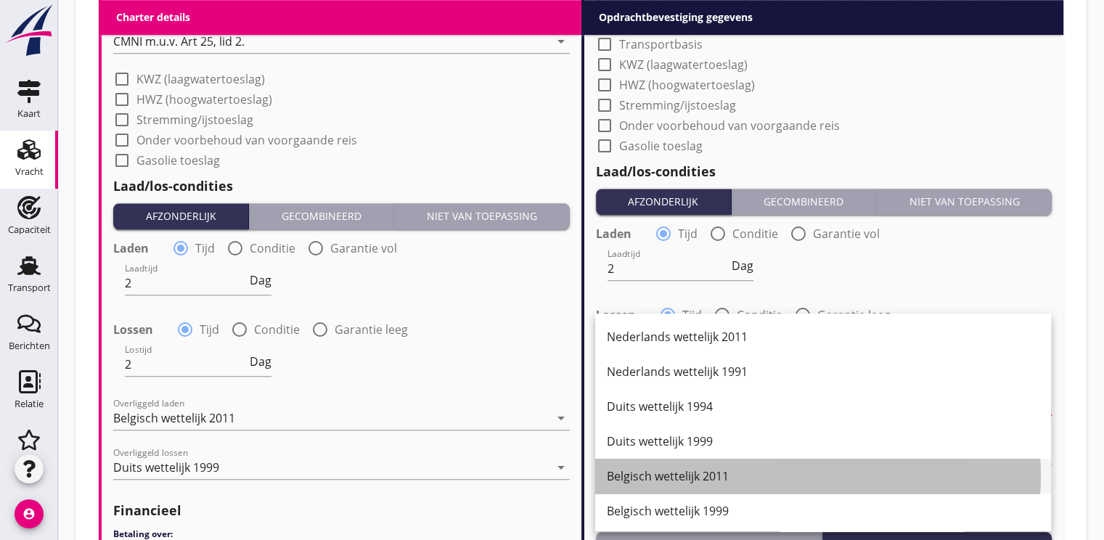
click at [660, 474] on div "Belgisch wettelijk 2011" at bounding box center [823, 476] width 433 height 17
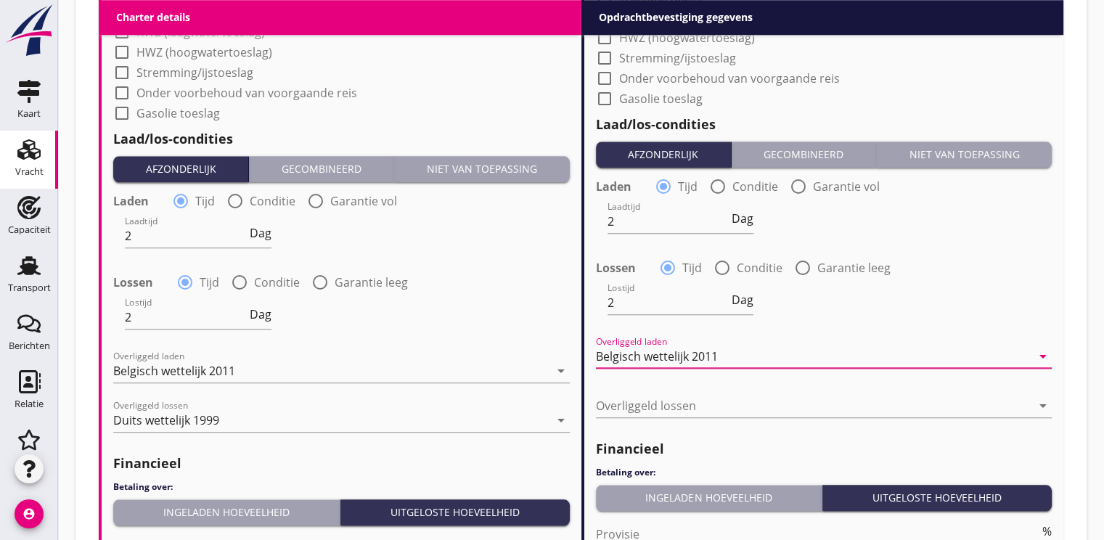
scroll to position [1452, 0]
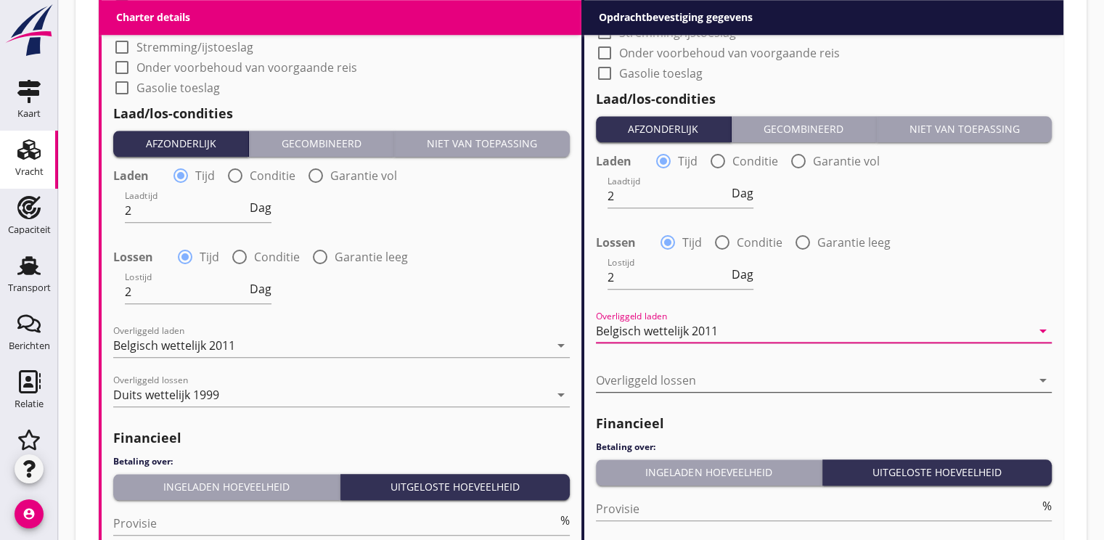
click at [662, 381] on div at bounding box center [814, 380] width 436 height 23
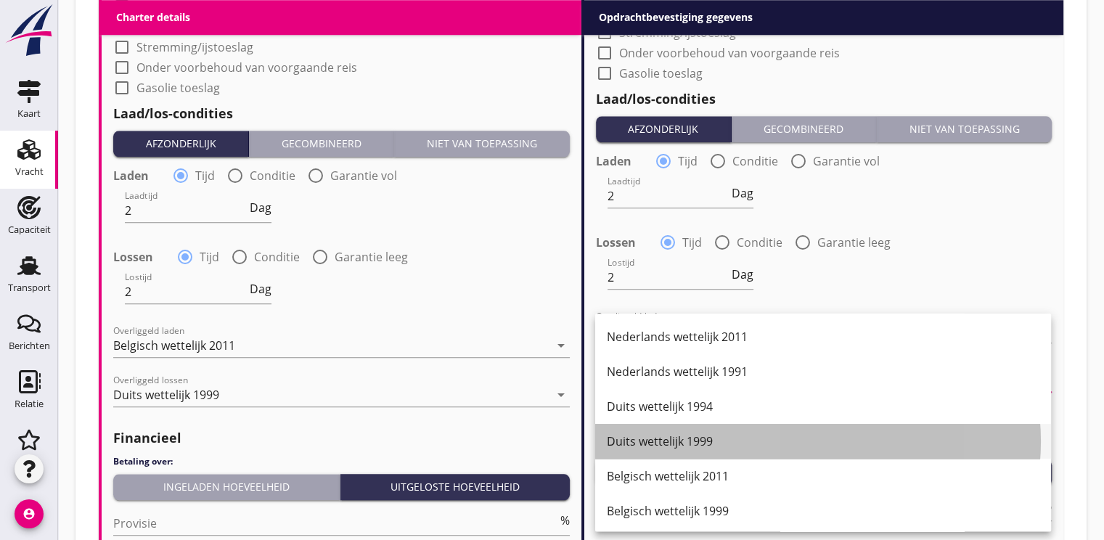
click at [665, 446] on div "Duits wettelijk 1999" at bounding box center [823, 441] width 433 height 17
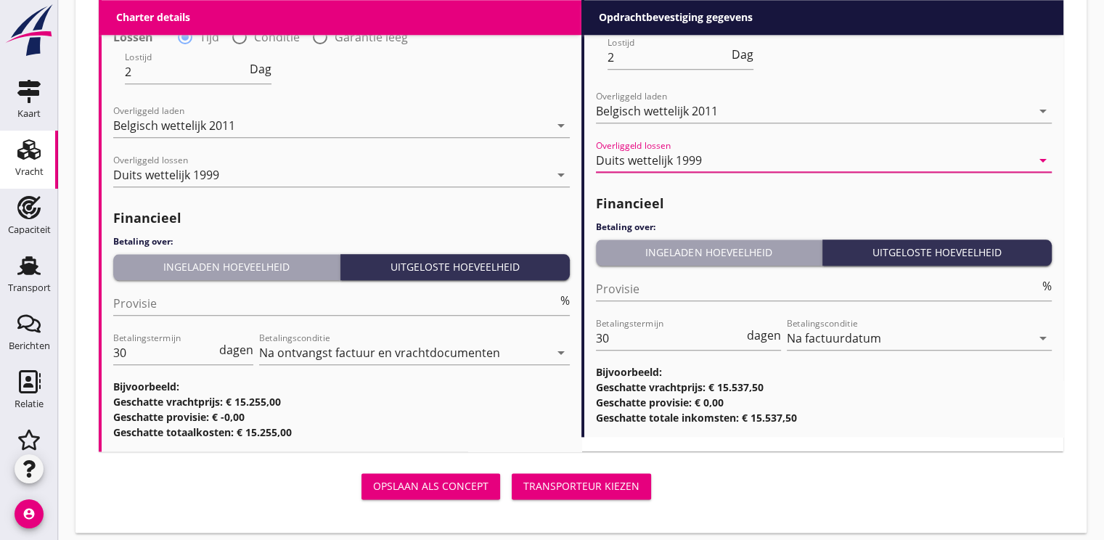
scroll to position [1682, 0]
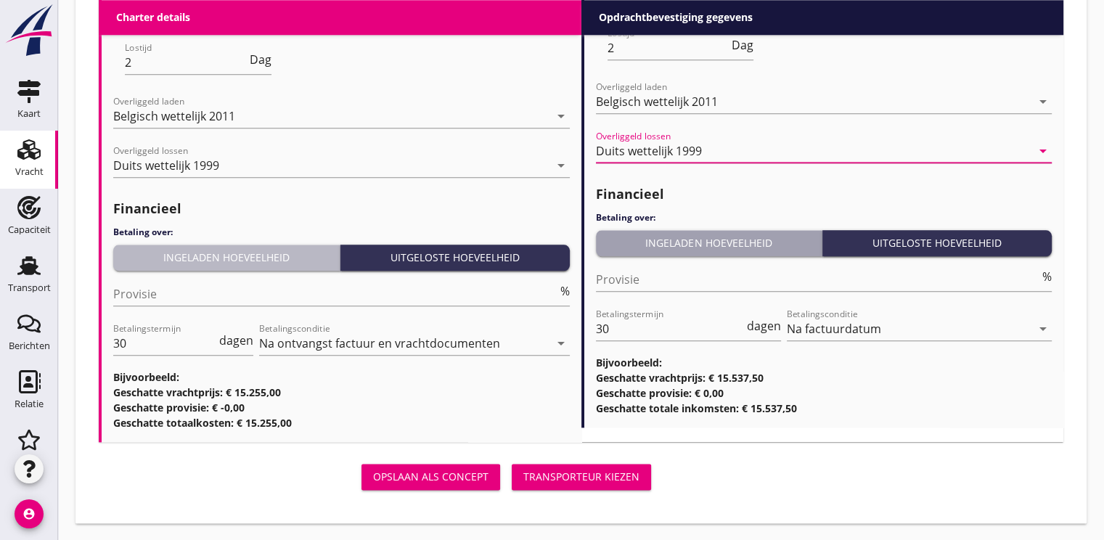
click at [245, 257] on div "Ingeladen hoeveelheid" at bounding box center [226, 257] width 215 height 15
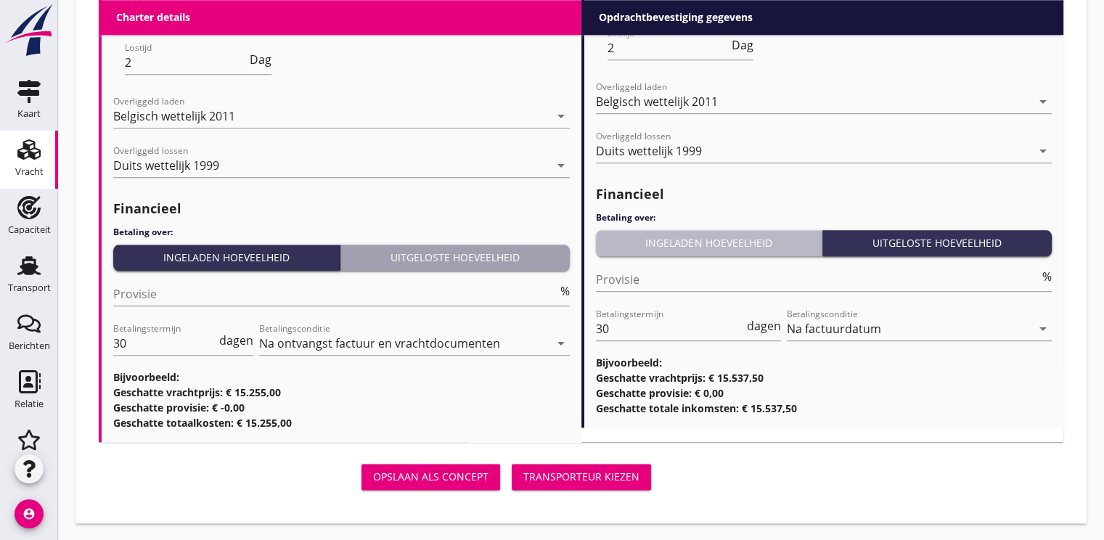
click at [698, 239] on div "Ingeladen hoeveelheid" at bounding box center [709, 242] width 215 height 15
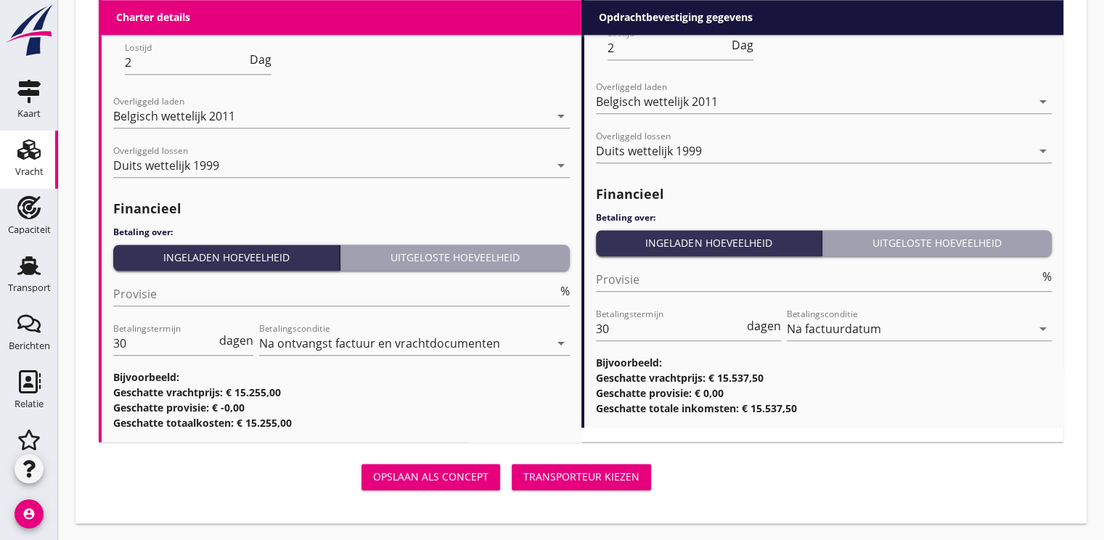
click at [594, 470] on div "Transporteur kiezen" at bounding box center [581, 476] width 116 height 15
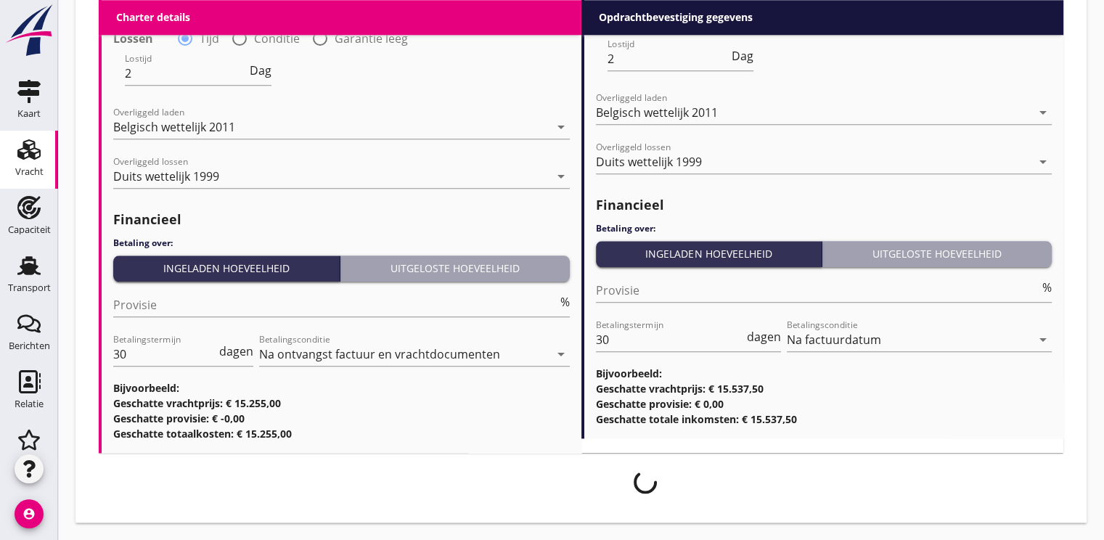
scroll to position [1670, 0]
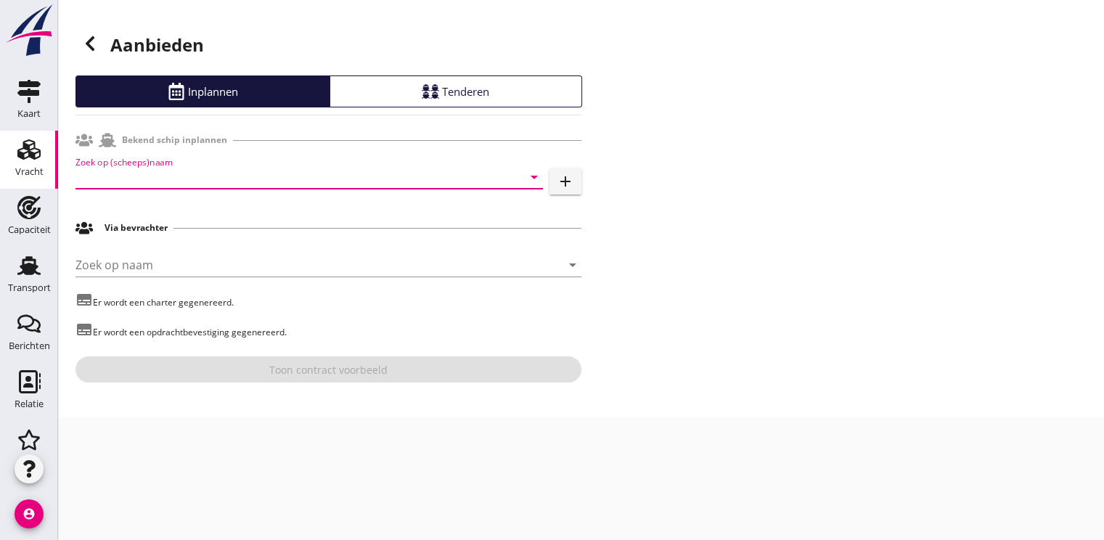
click at [99, 174] on input "Zoek op (scheeps)naam" at bounding box center [289, 177] width 427 height 23
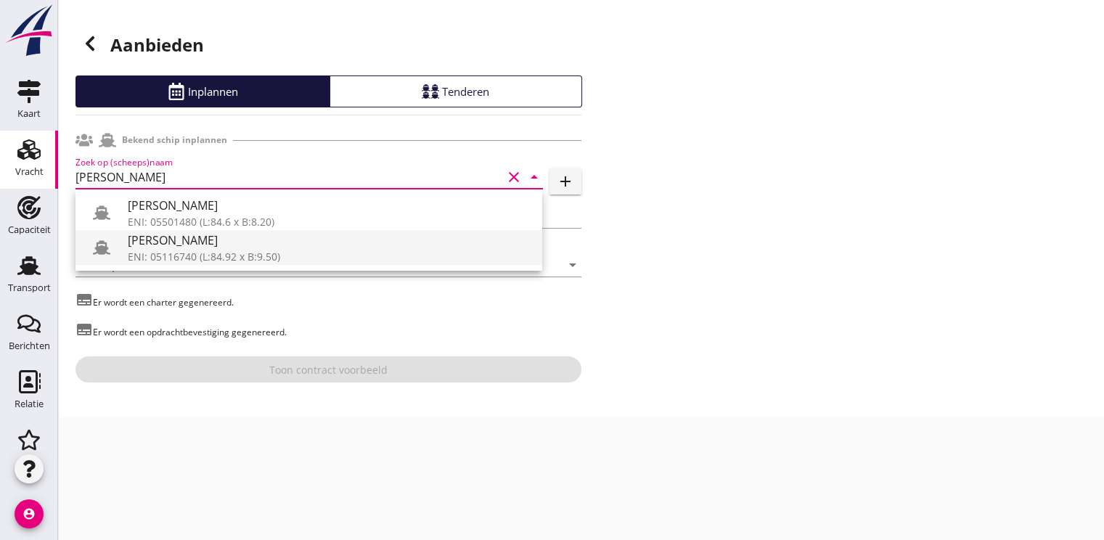
click at [203, 258] on div "ENI: 05116740 (L:84.92 x B:9.50)" at bounding box center [329, 256] width 403 height 15
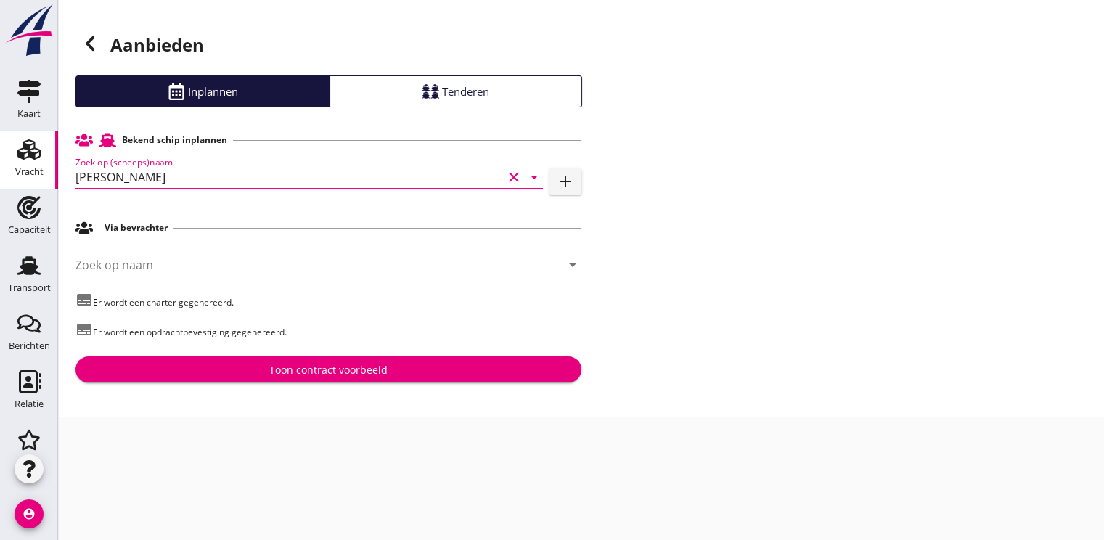
type input "[PERSON_NAME]"
click at [131, 273] on input "Zoek op naam" at bounding box center [308, 264] width 465 height 23
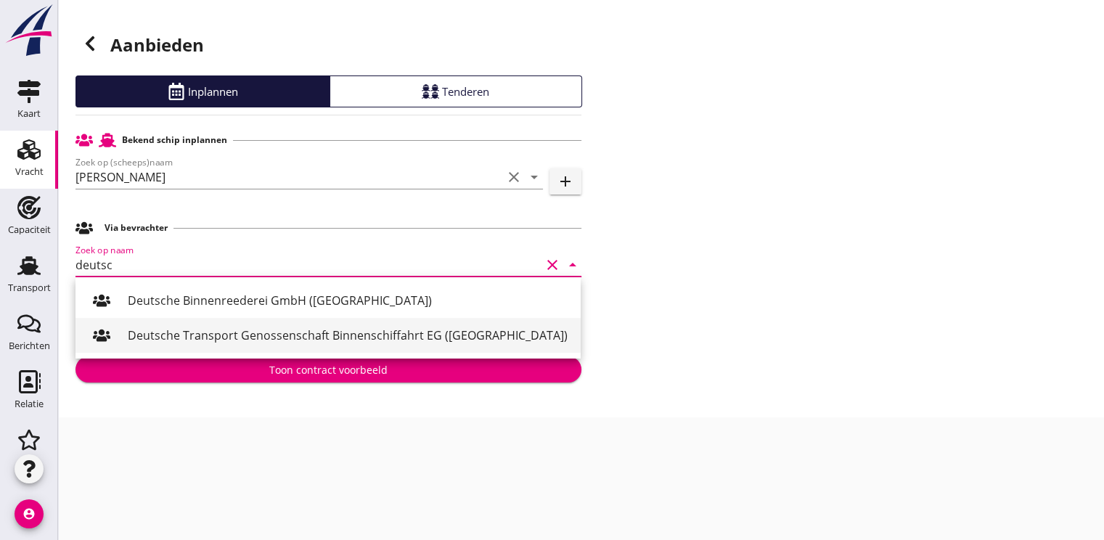
click at [220, 333] on div "Deutsche Transport Genossenschaft Binnenschiffahrt EG ([GEOGRAPHIC_DATA])" at bounding box center [348, 335] width 441 height 17
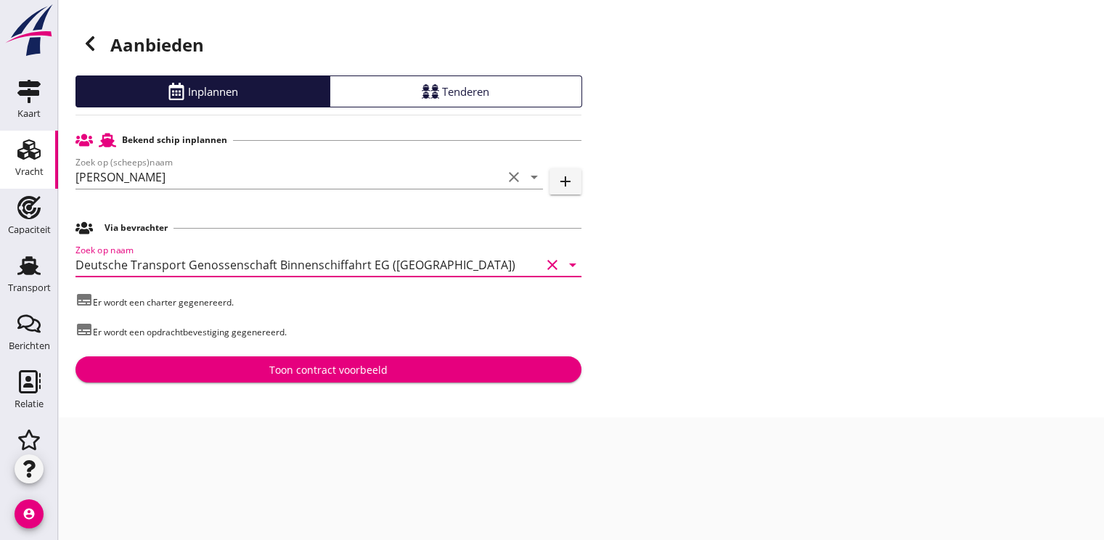
type input "Deutsche Transport Genossenschaft Binnenschiffahrt EG ([GEOGRAPHIC_DATA])"
click at [333, 373] on div "Toon contract voorbeeld" at bounding box center [328, 369] width 118 height 15
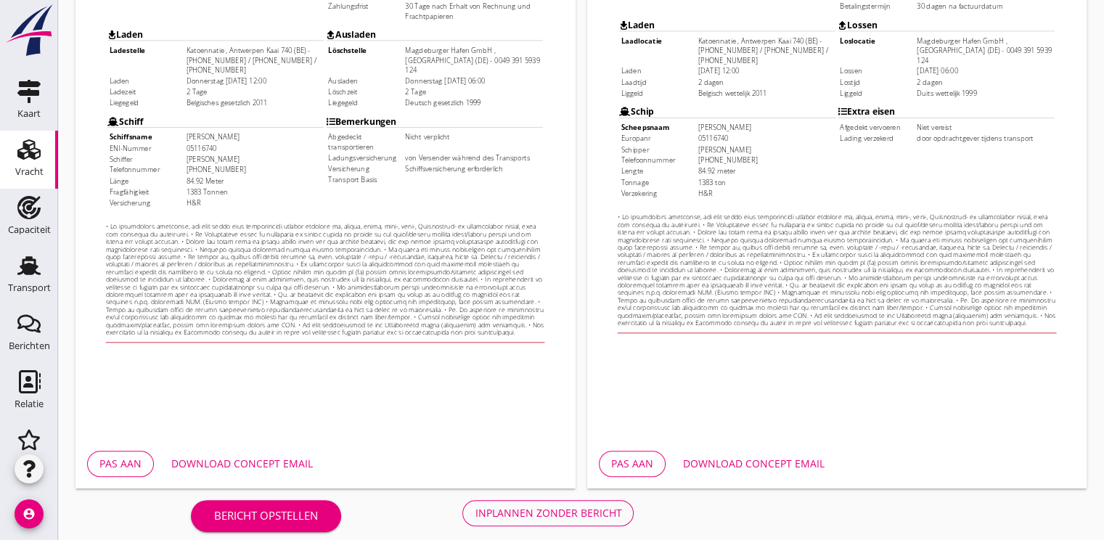
scroll to position [426, 0]
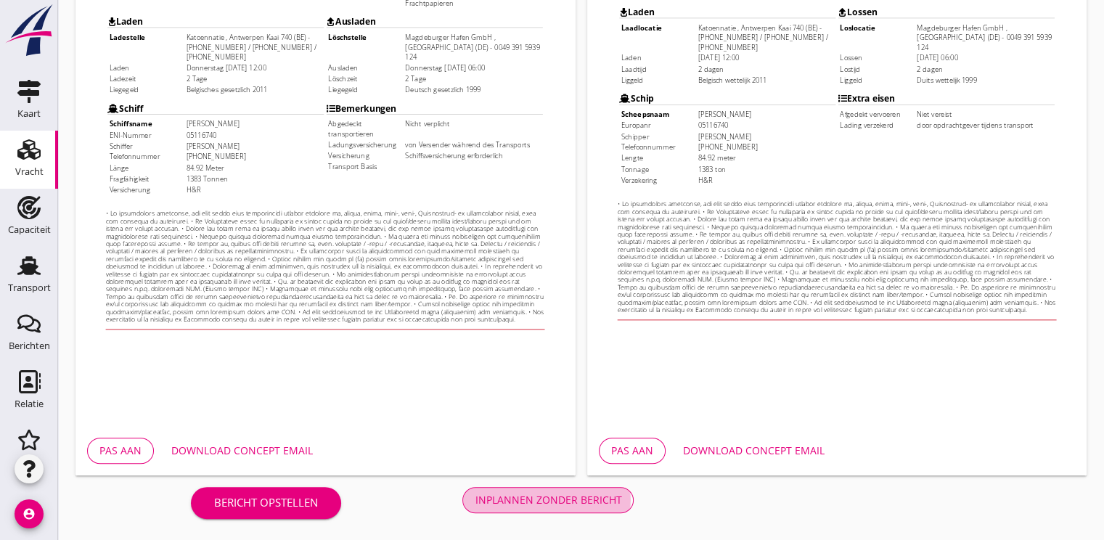
click at [503, 490] on button "Inplannen zonder bericht" at bounding box center [548, 500] width 171 height 26
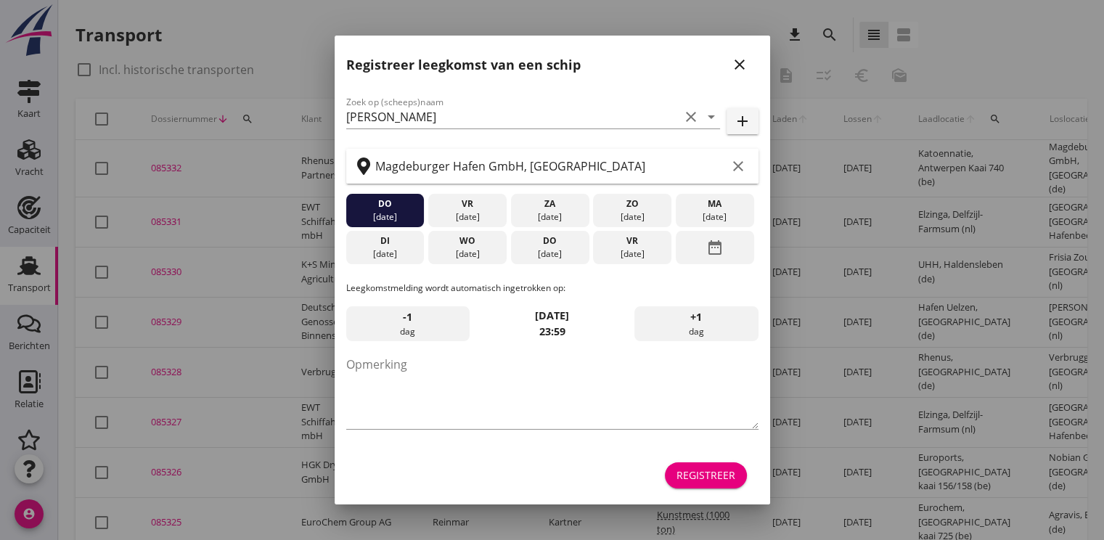
click at [1044, 67] on div at bounding box center [552, 270] width 1104 height 540
click at [703, 474] on div "Registreer" at bounding box center [706, 475] width 59 height 15
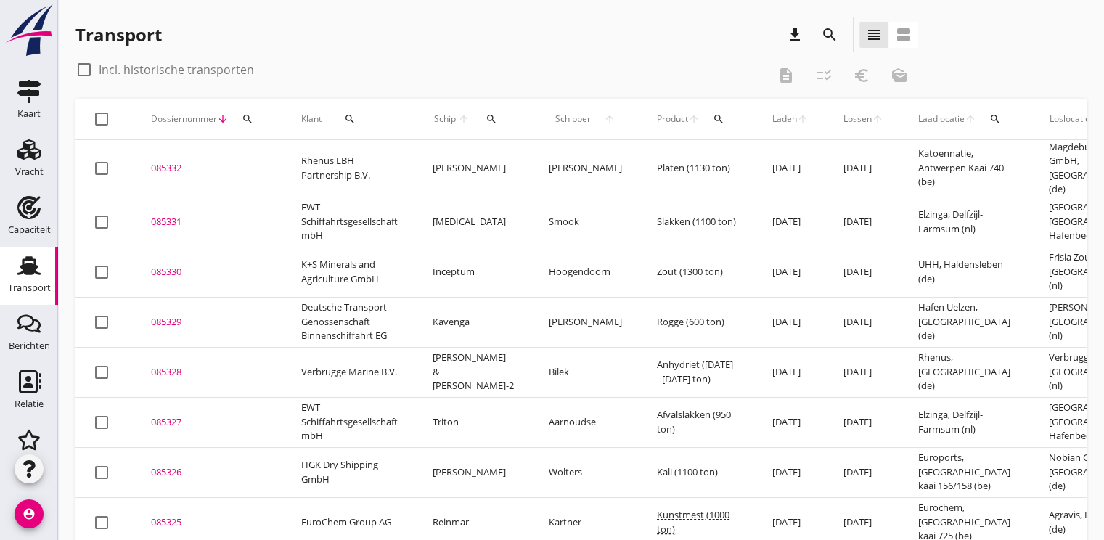
click at [244, 118] on icon "search" at bounding box center [248, 119] width 12 height 12
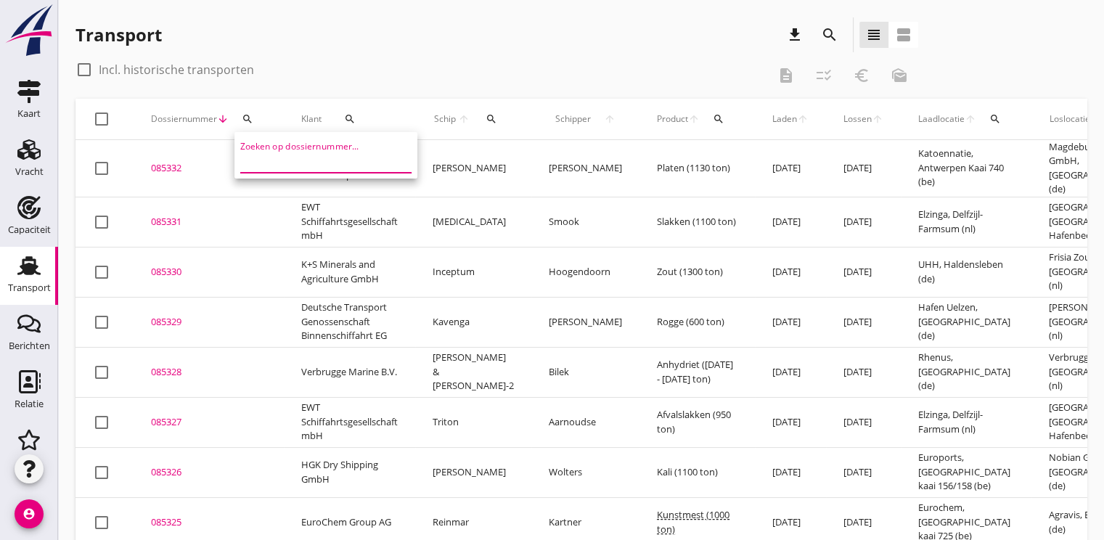
click at [272, 160] on input "Zoeken op dossiernummer..." at bounding box center [315, 161] width 151 height 23
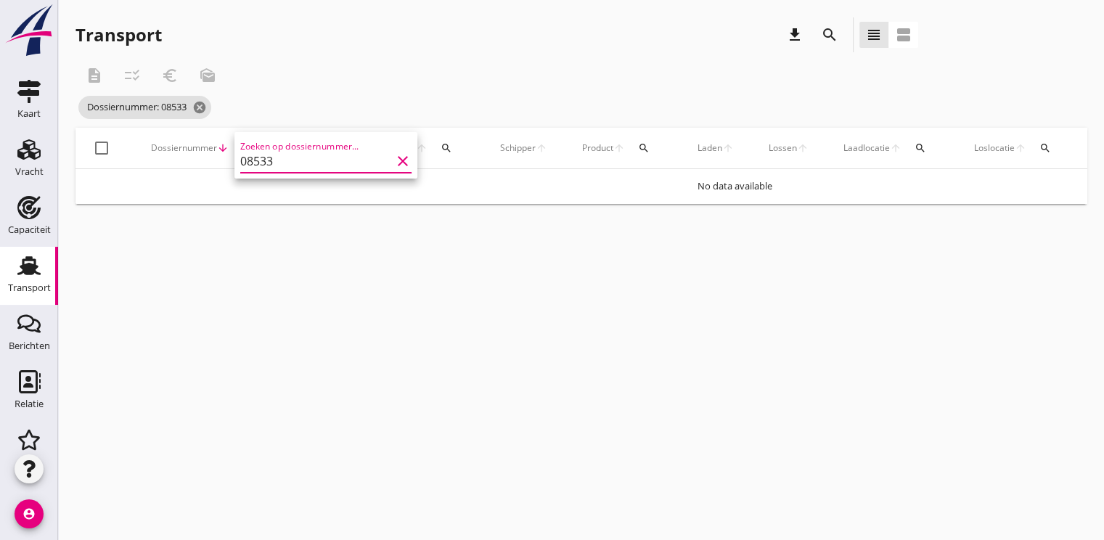
type input "0853"
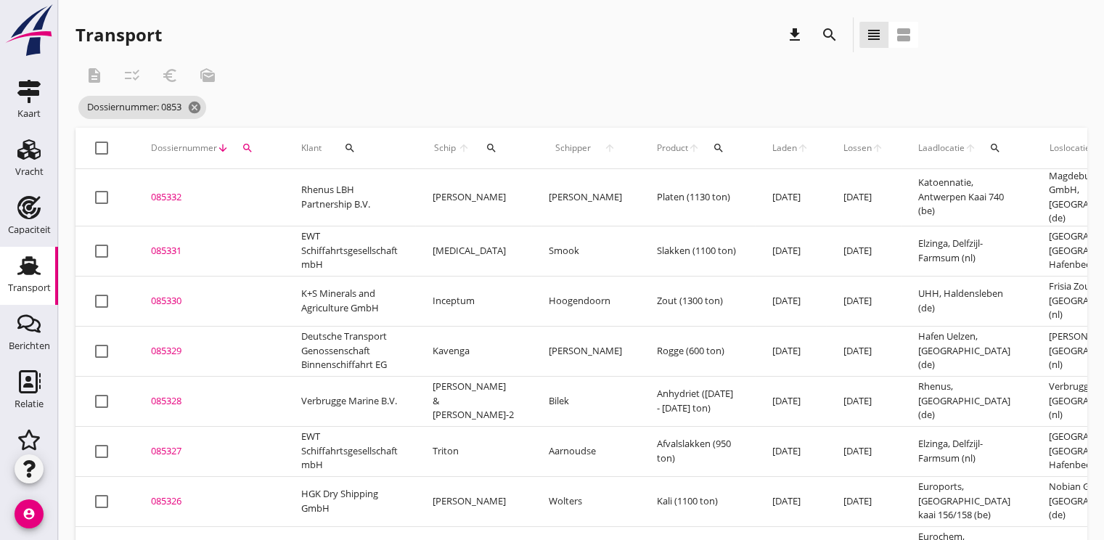
click at [253, 145] on div "search" at bounding box center [248, 148] width 26 height 12
click at [290, 195] on input "0853" at bounding box center [315, 190] width 151 height 23
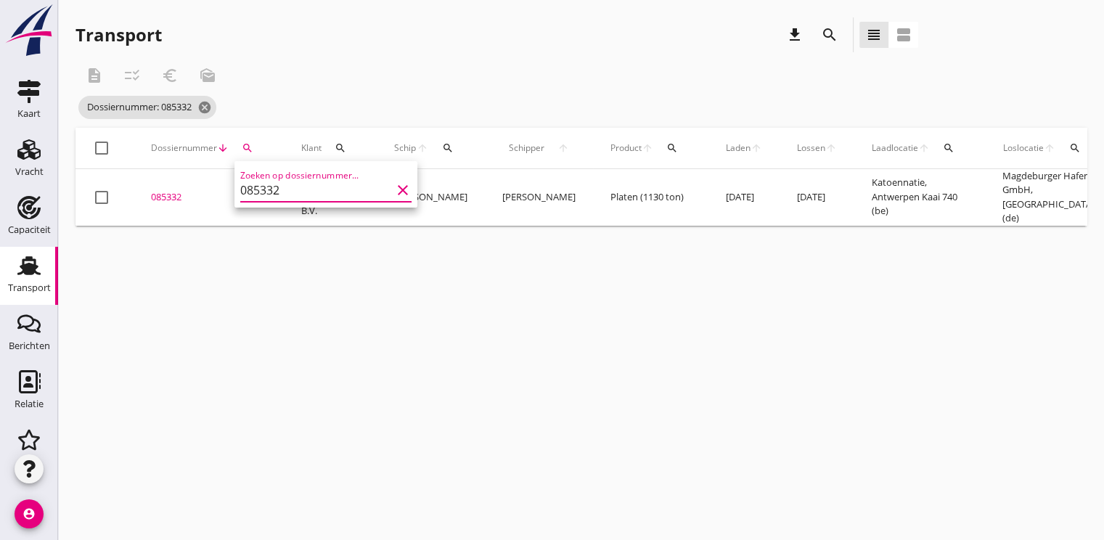
scroll to position [0, 343]
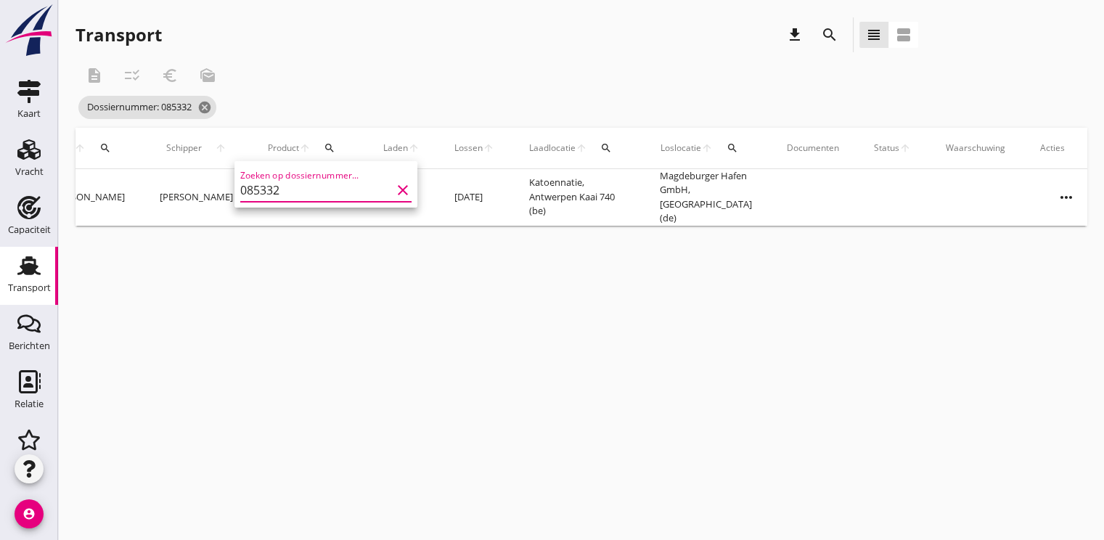
type input "085332"
click at [1049, 195] on icon "more_horiz" at bounding box center [1066, 197] width 41 height 41
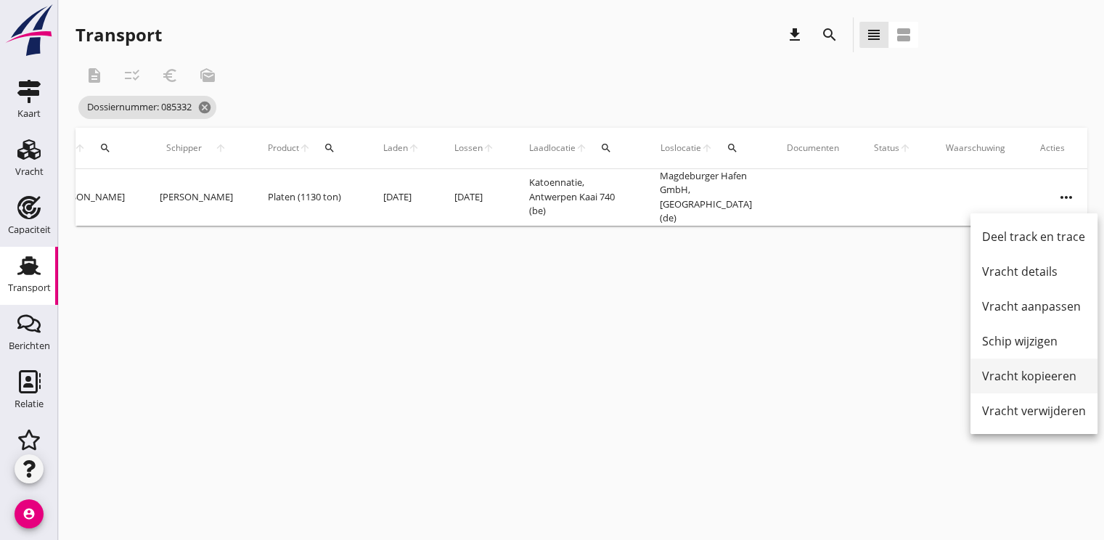
click at [1035, 367] on link "Vracht kopieeren" at bounding box center [1034, 376] width 127 height 35
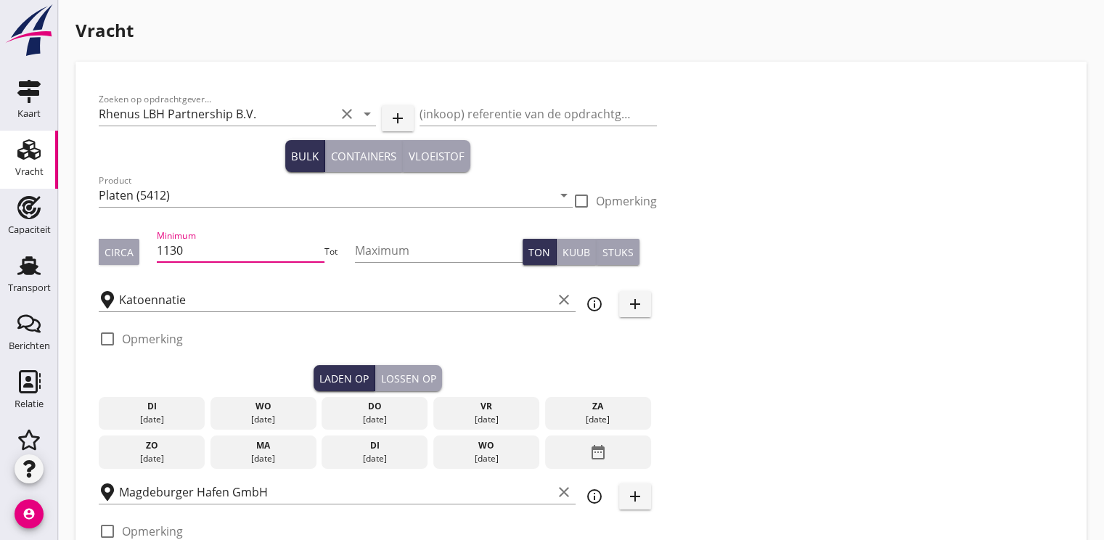
click at [193, 257] on input "1130" at bounding box center [241, 250] width 168 height 23
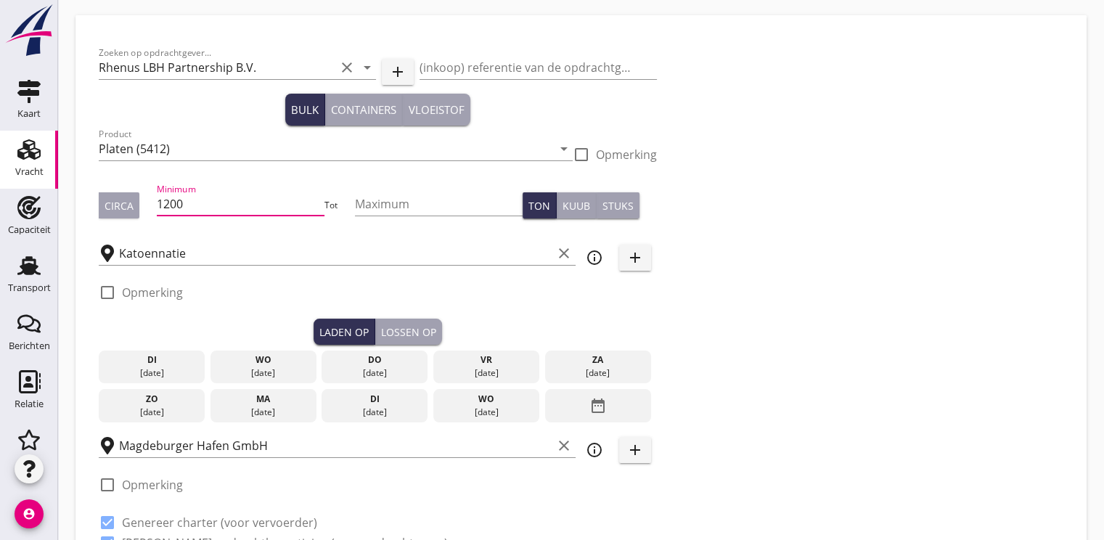
scroll to position [73, 0]
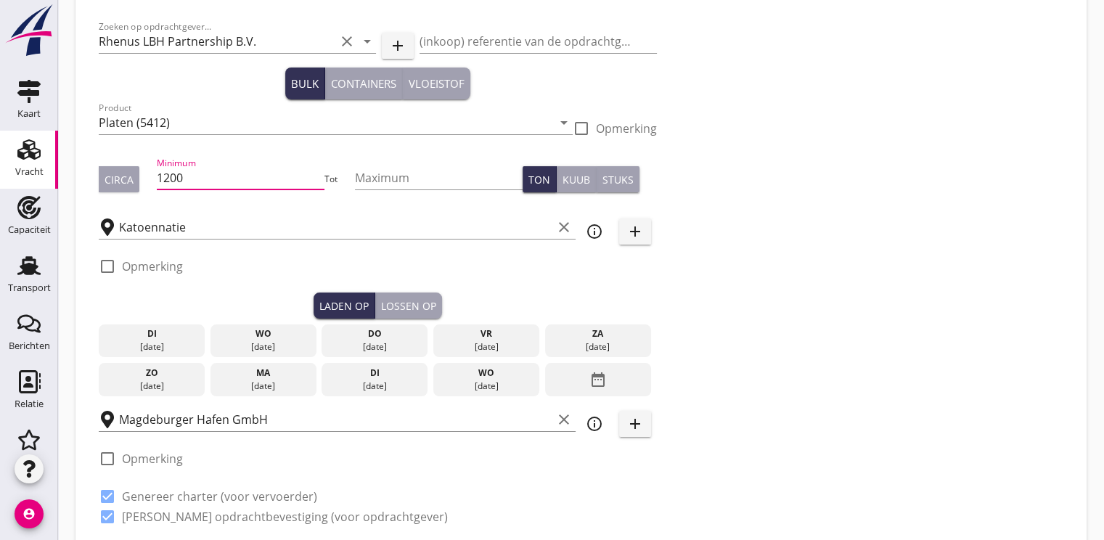
type input "1200"
click at [284, 386] on div "[DATE]" at bounding box center [262, 386] width 99 height 13
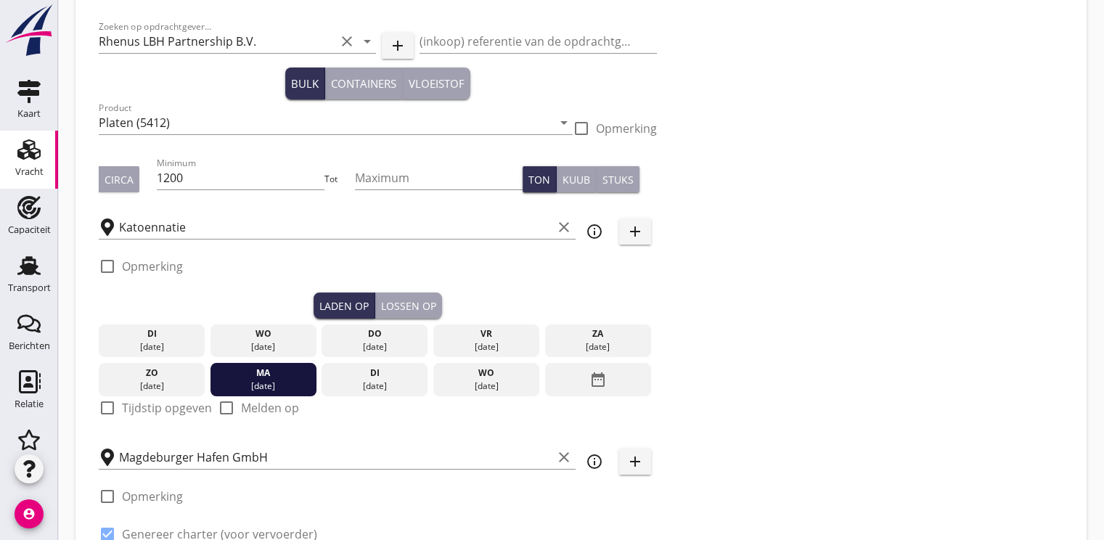
click at [110, 412] on div at bounding box center [107, 408] width 25 height 25
checkbox input "true"
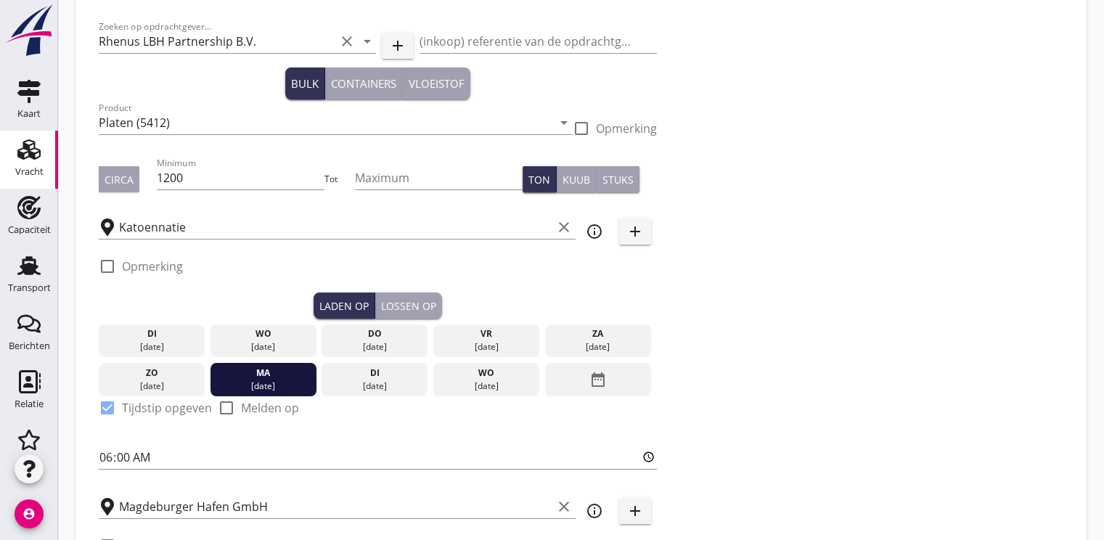
click at [424, 303] on div "Lossen op" at bounding box center [408, 305] width 55 height 15
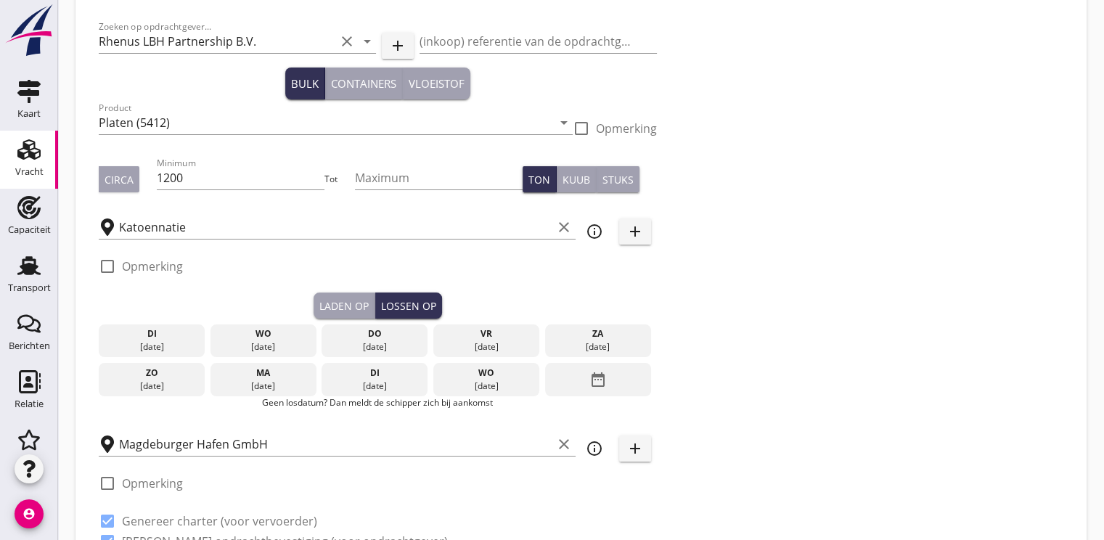
click at [601, 375] on icon "date_range" at bounding box center [598, 380] width 17 height 26
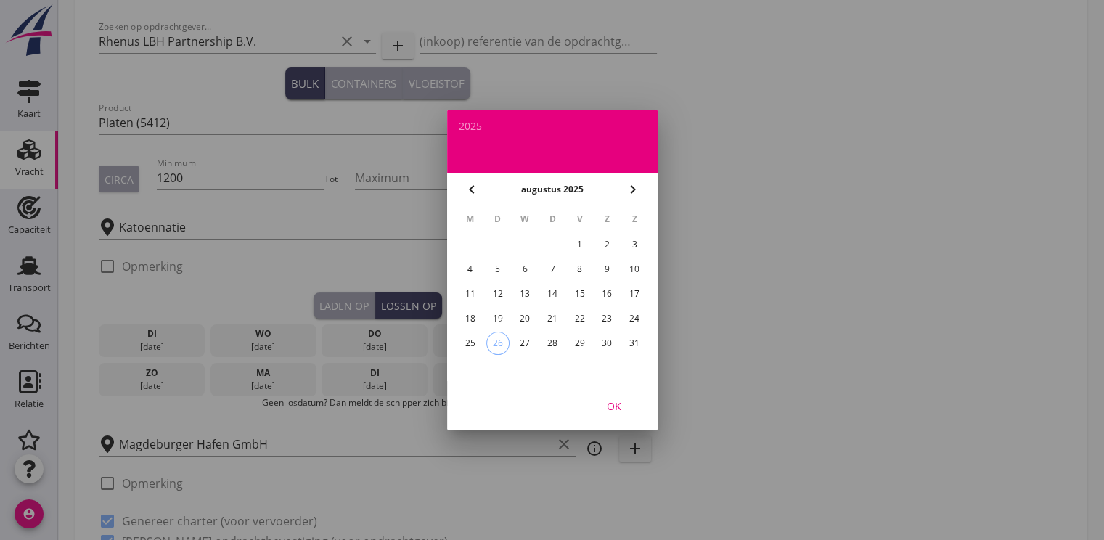
click at [629, 181] on icon "chevron_right" at bounding box center [632, 189] width 17 height 17
click at [497, 267] on div "9" at bounding box center [497, 269] width 23 height 23
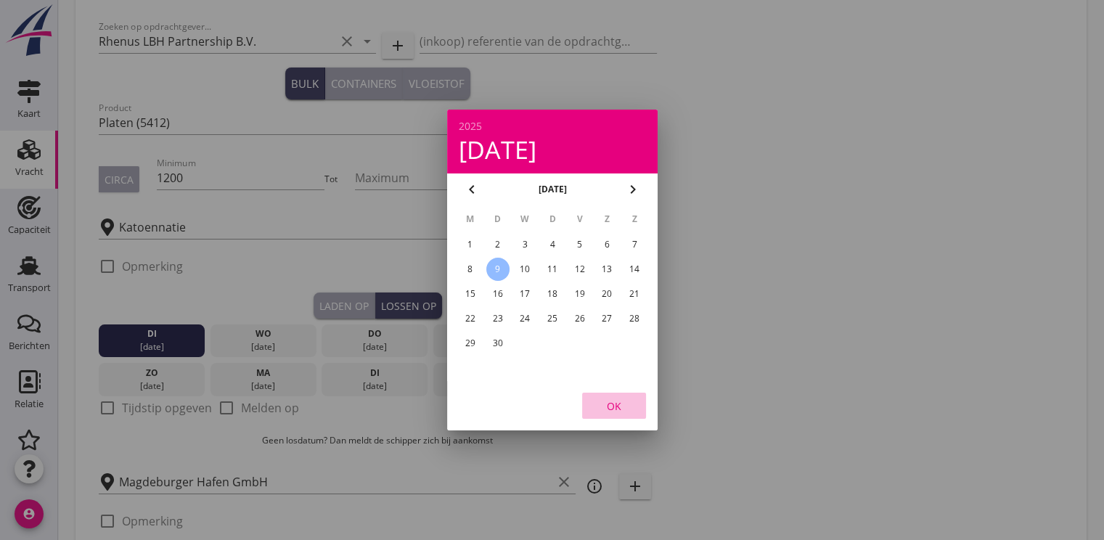
click at [613, 399] on div "OK" at bounding box center [614, 406] width 41 height 15
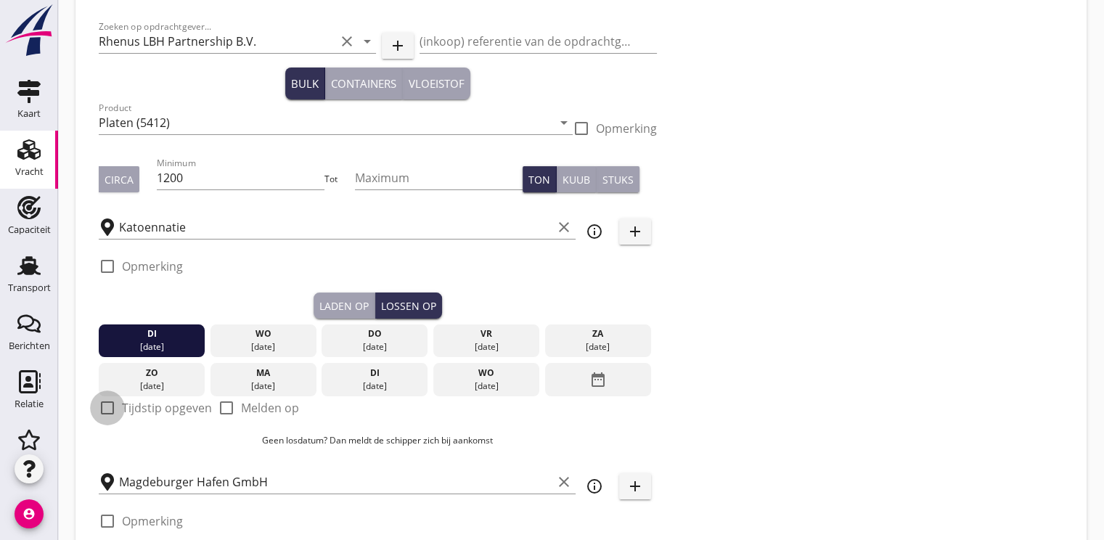
click at [103, 413] on div at bounding box center [107, 408] width 25 height 25
checkbox input "true"
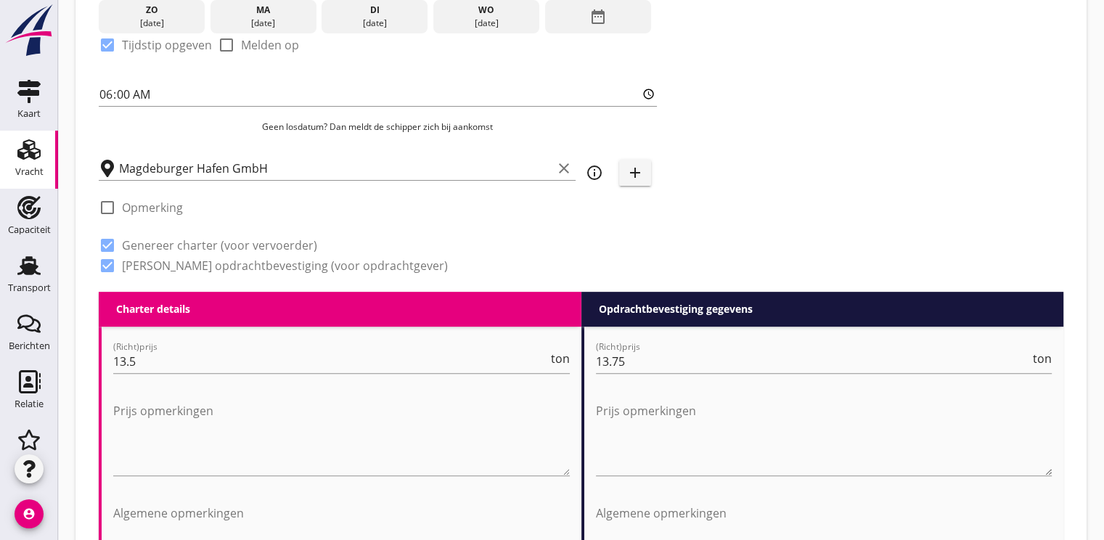
scroll to position [581, 0]
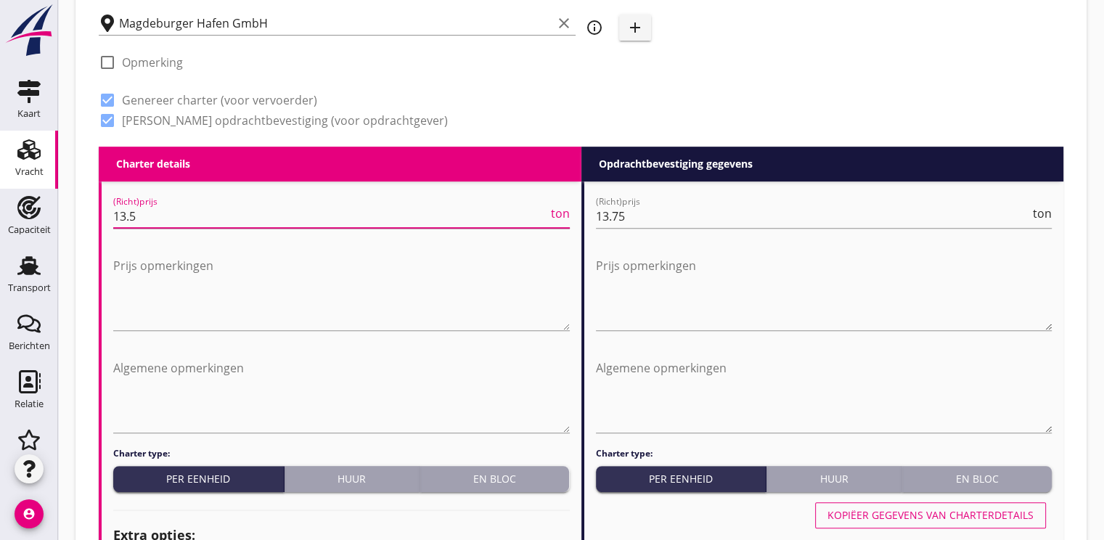
click at [146, 210] on input "13.5" at bounding box center [330, 216] width 435 height 23
type input "13.00"
click at [673, 216] on input "13.75" at bounding box center [813, 216] width 435 height 23
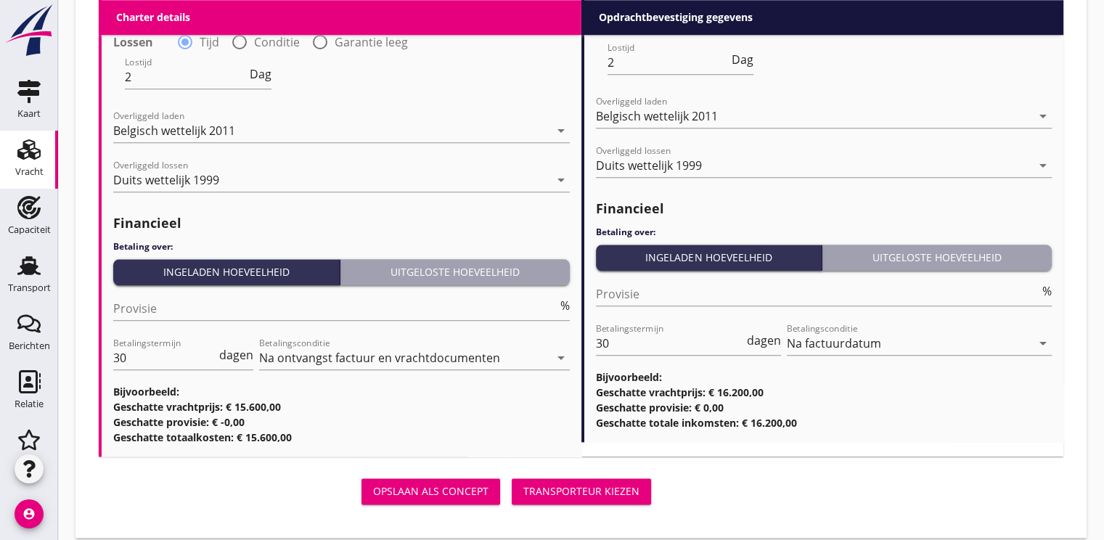
scroll to position [1682, 0]
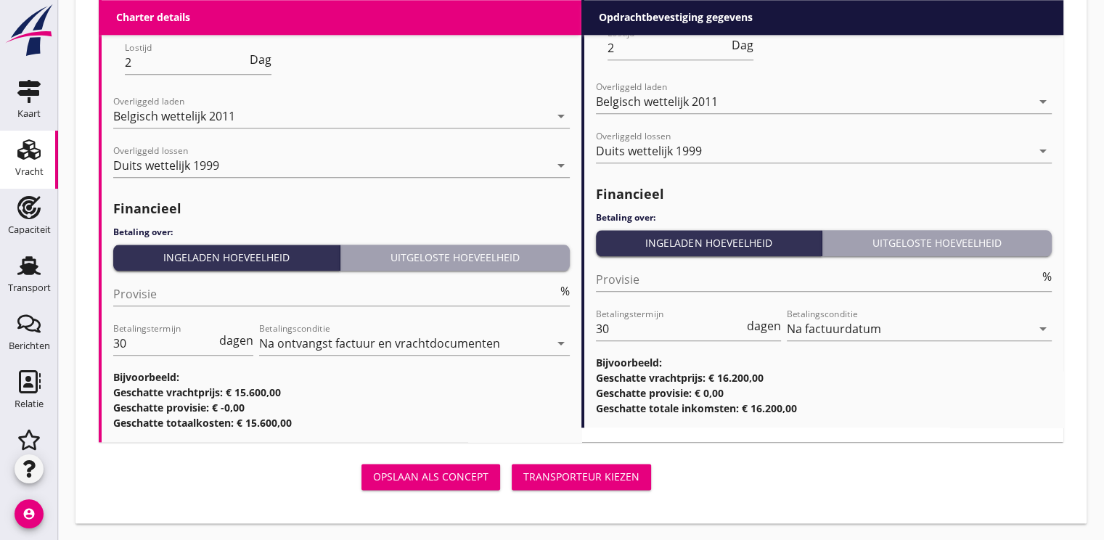
type input "13.50"
click at [550, 469] on div "Transporteur kiezen" at bounding box center [581, 476] width 116 height 15
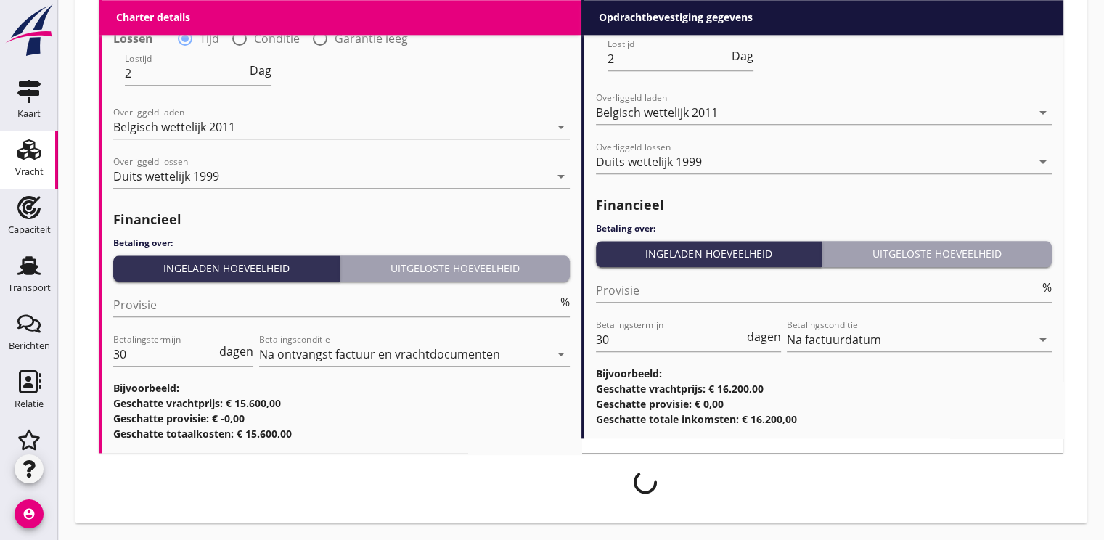
scroll to position [1670, 0]
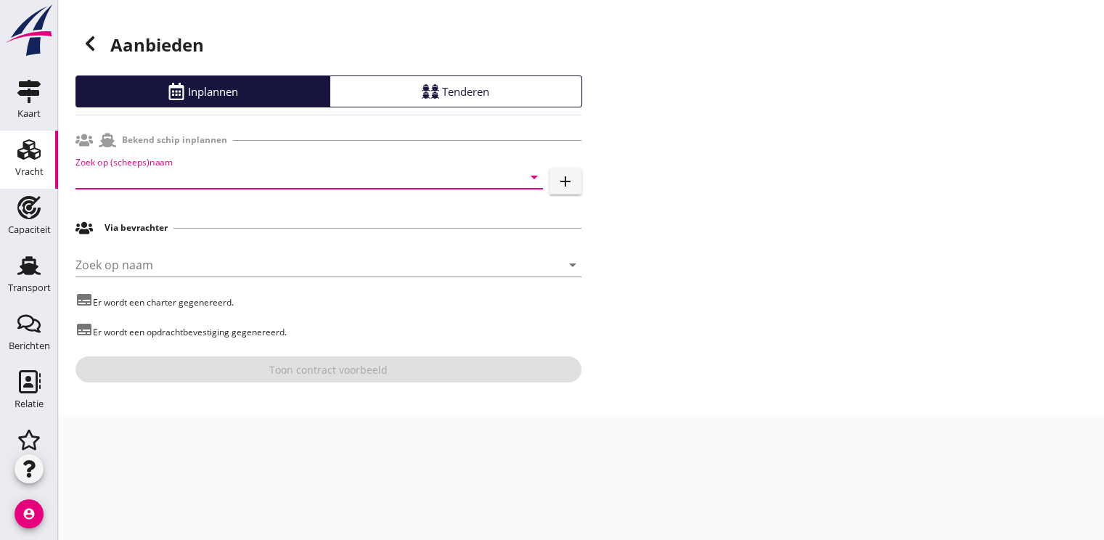
click at [180, 176] on input "Zoek op (scheeps)naam" at bounding box center [289, 177] width 427 height 23
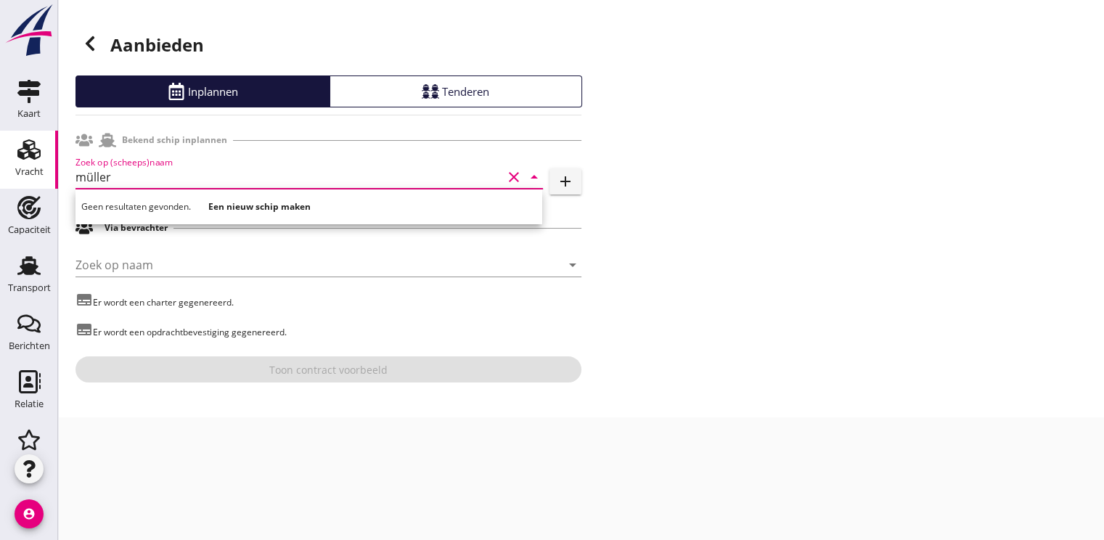
click at [178, 186] on input "müller" at bounding box center [289, 177] width 427 height 23
type input "m"
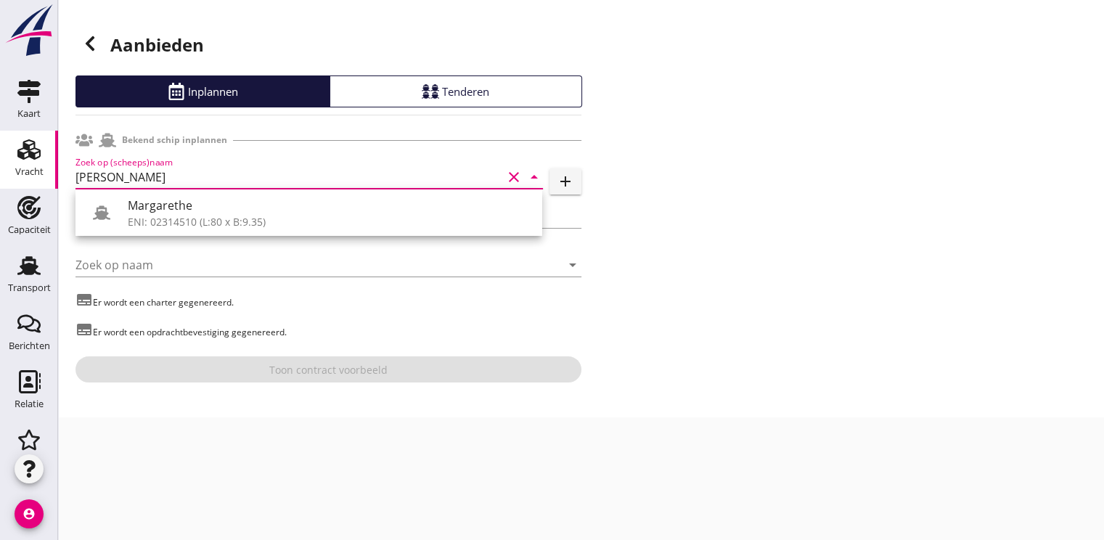
click at [258, 229] on div "[PERSON_NAME] ENI: 02314510 (L:80 x B:9.35)" at bounding box center [309, 213] width 467 height 46
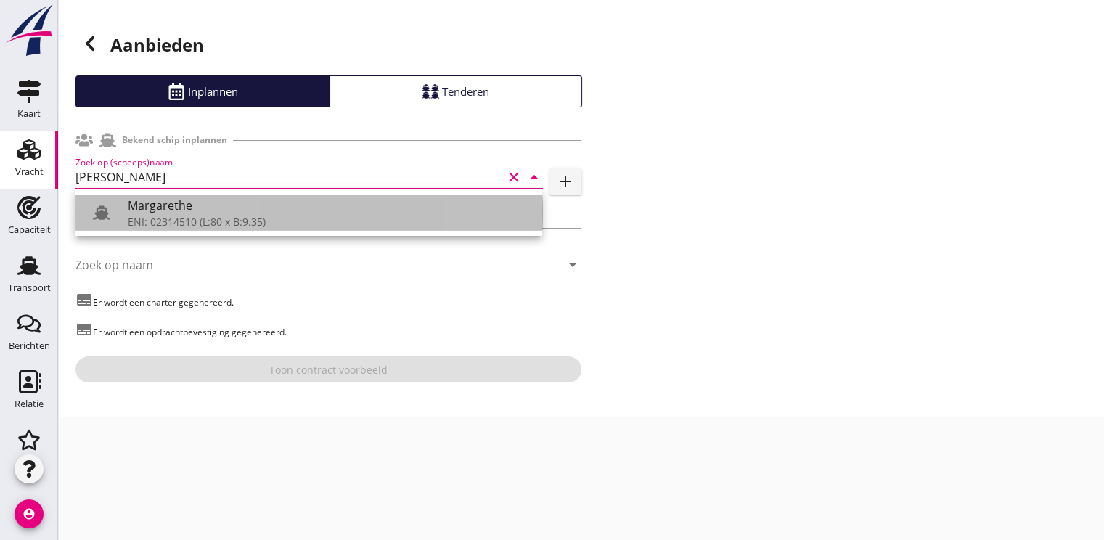
click at [162, 217] on div "ENI: 02314510 (L:80 x B:9.35)" at bounding box center [329, 221] width 403 height 15
type input "Margarethe"
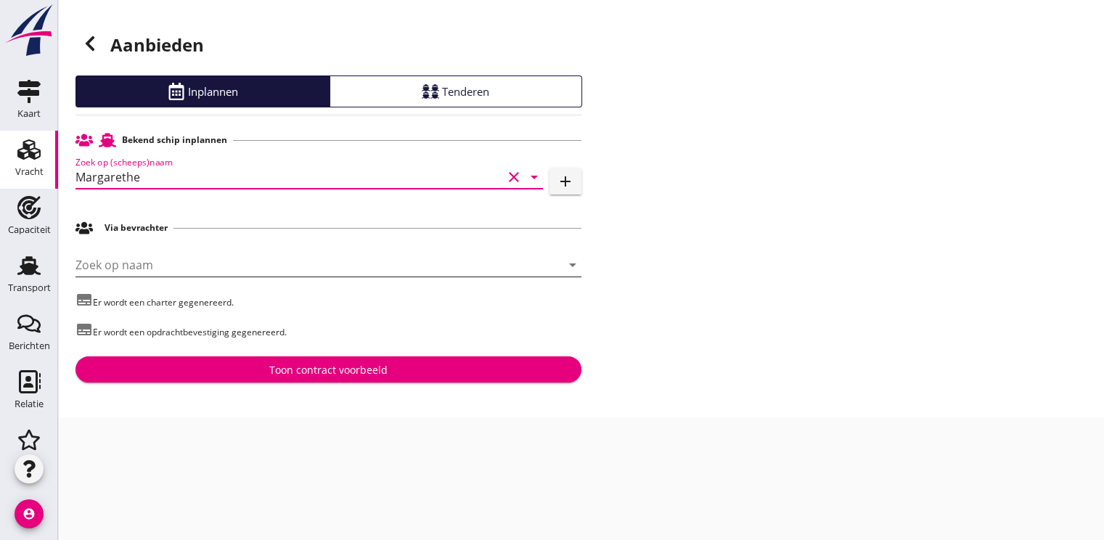
click at [118, 267] on input "Zoek op naam" at bounding box center [308, 264] width 465 height 23
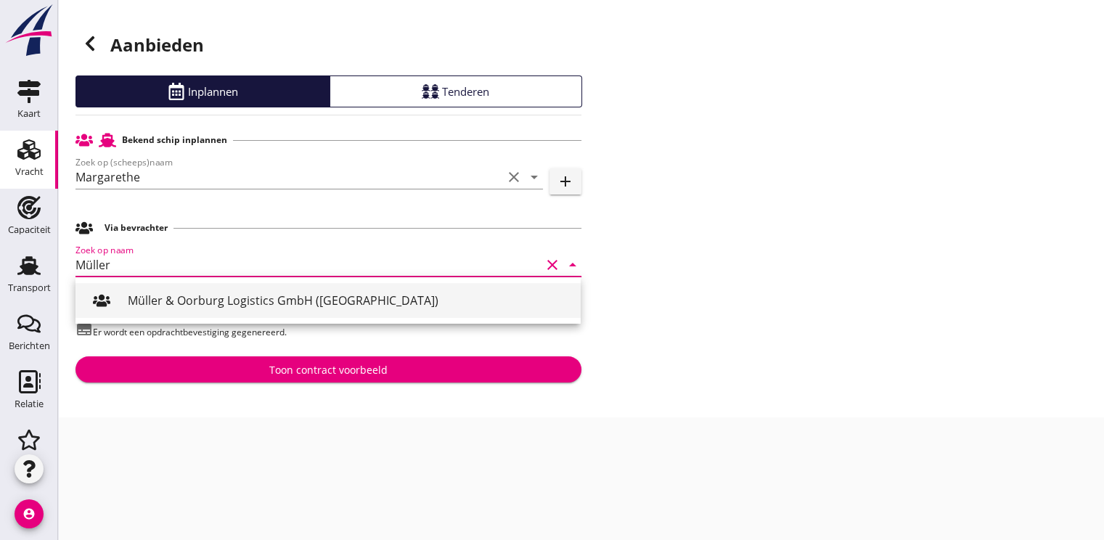
click at [178, 300] on div "Müller & Oorburg Logistics GmbH ([GEOGRAPHIC_DATA])" at bounding box center [348, 300] width 441 height 17
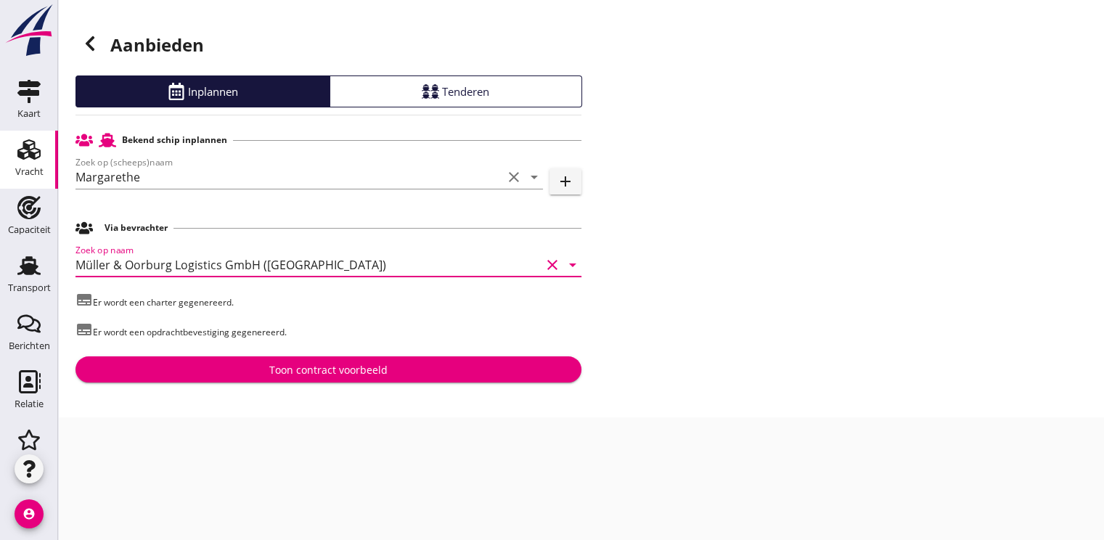
type input "Müller & Oorburg Logistics GmbH ([GEOGRAPHIC_DATA])"
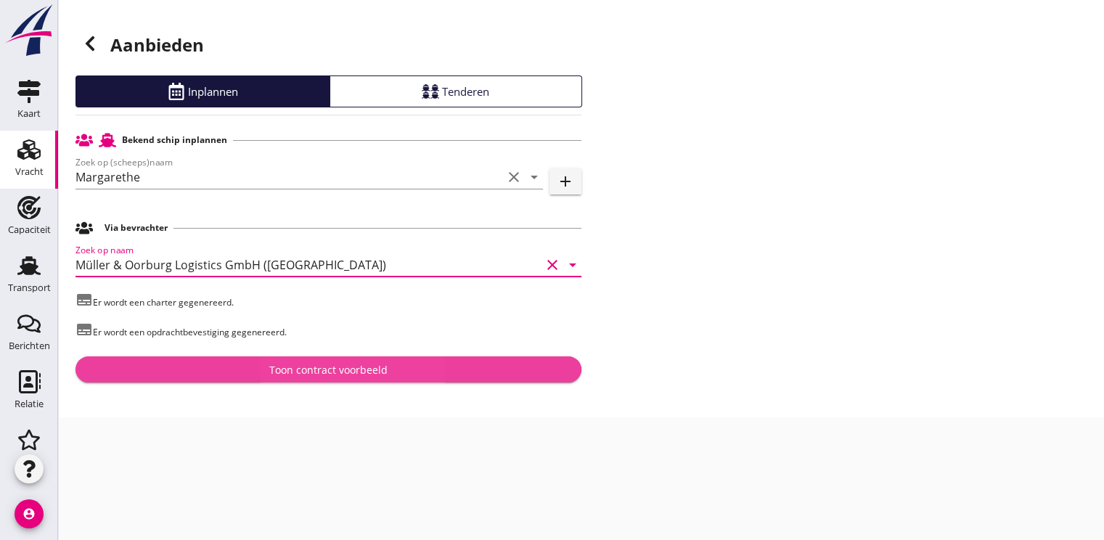
click at [335, 372] on div "Toon contract voorbeeld" at bounding box center [328, 369] width 118 height 15
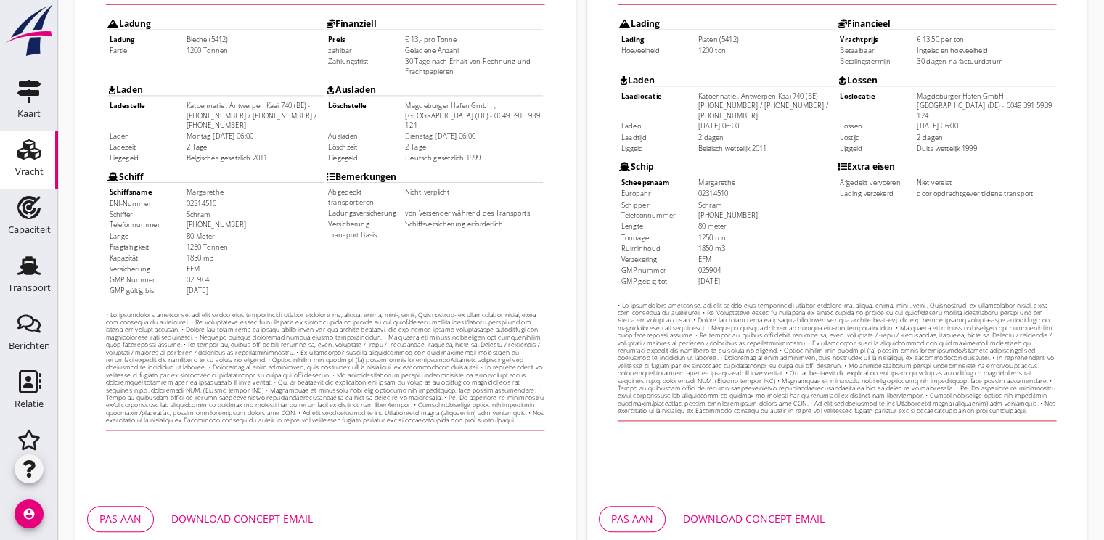
scroll to position [426, 0]
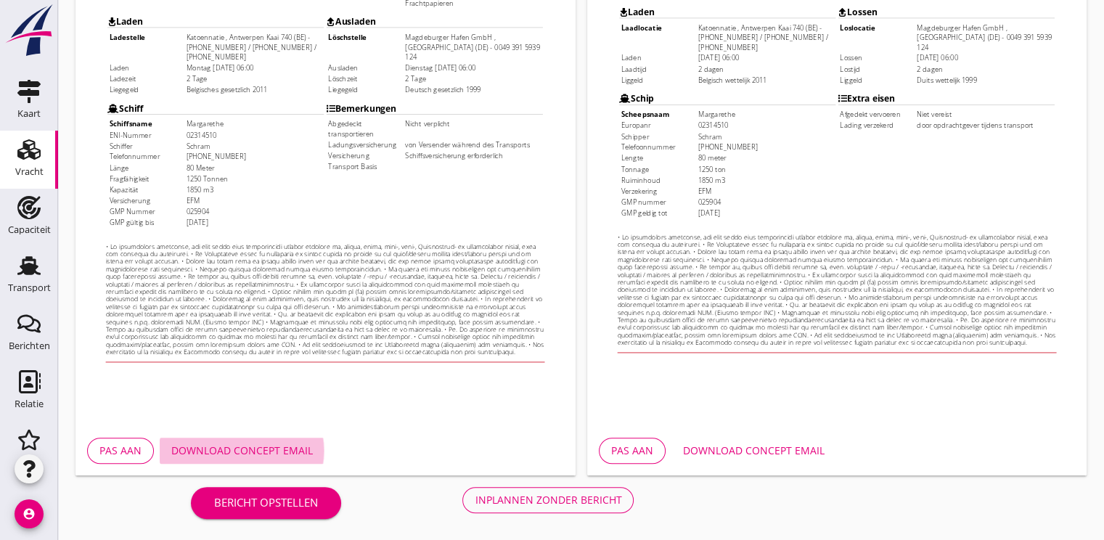
click at [261, 450] on div "Download concept email" at bounding box center [242, 450] width 142 height 15
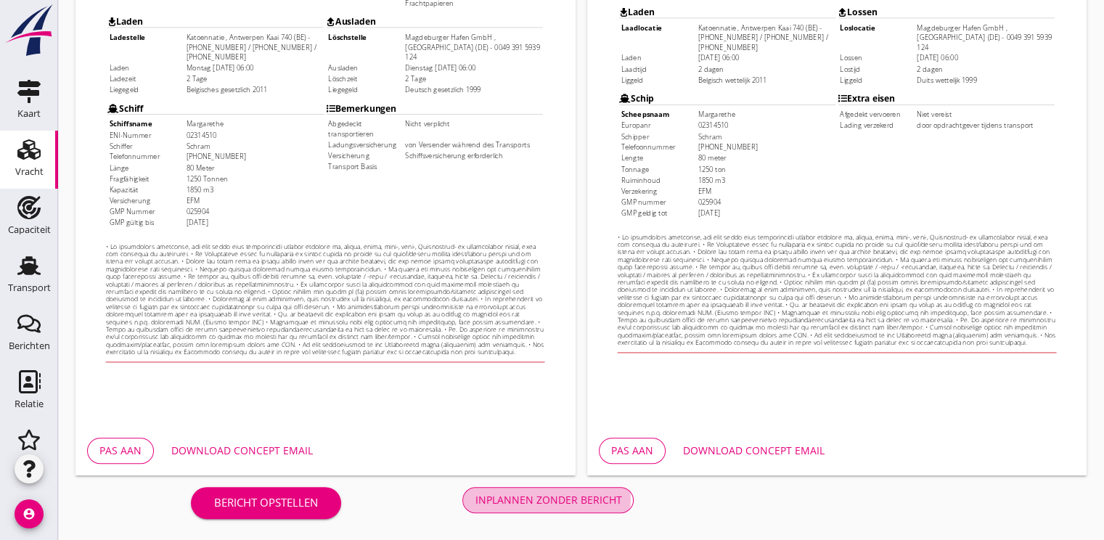
click at [561, 494] on div "Inplannen zonder bericht" at bounding box center [548, 499] width 147 height 15
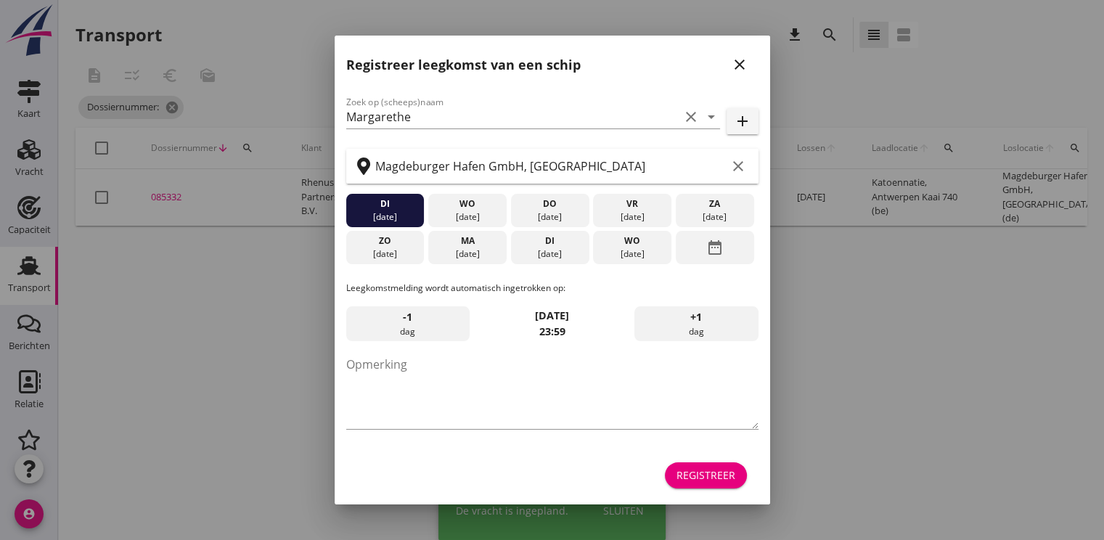
click at [177, 109] on div at bounding box center [552, 270] width 1104 height 540
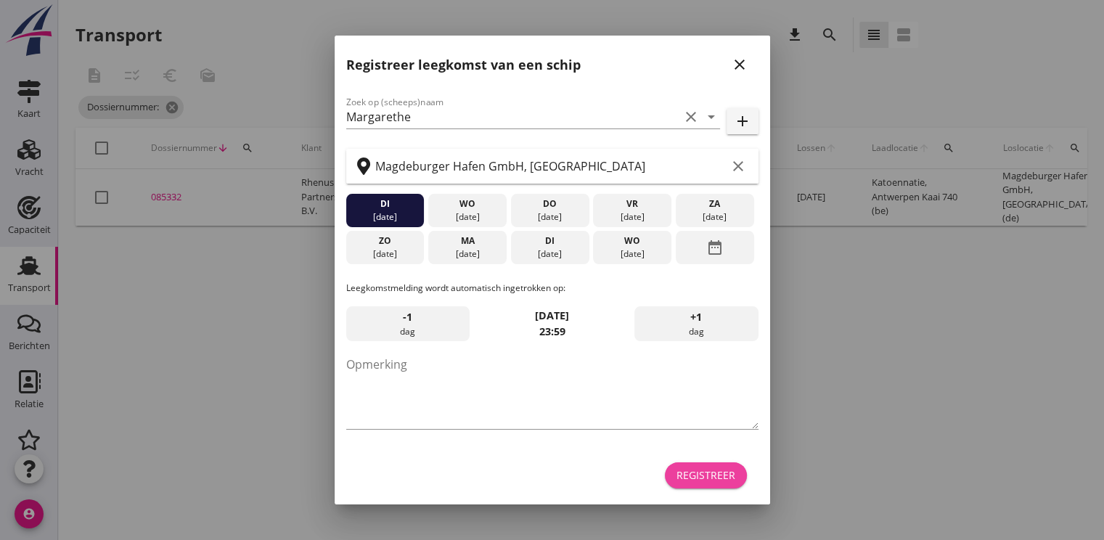
click at [735, 479] on div "Registreer" at bounding box center [706, 475] width 59 height 15
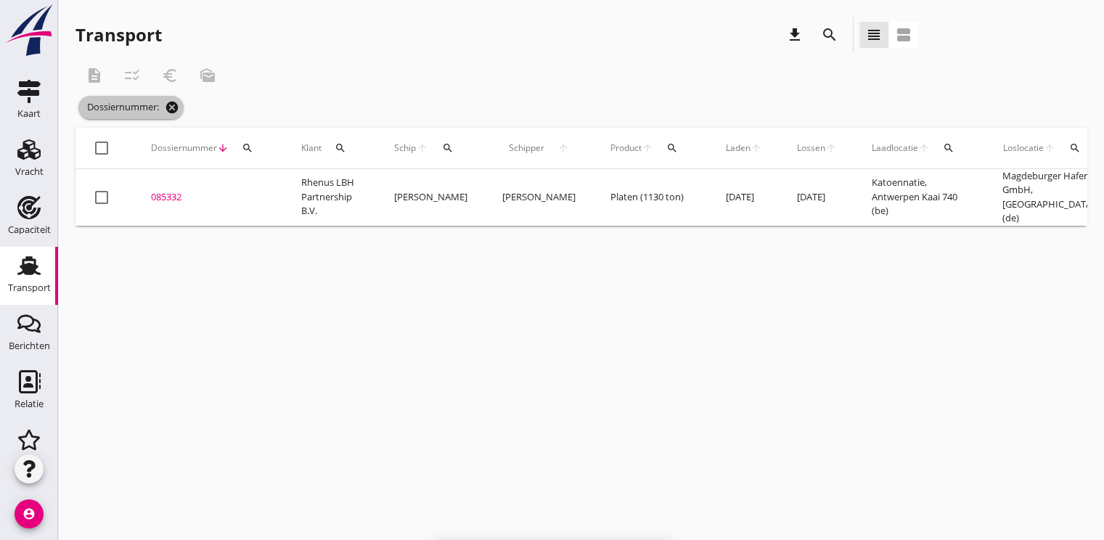
click at [172, 105] on icon "cancel" at bounding box center [172, 107] width 15 height 15
